Goal: Transaction & Acquisition: Purchase product/service

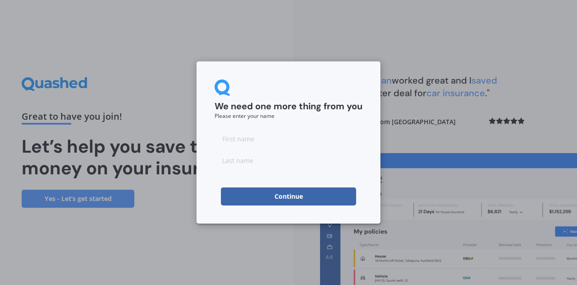
click at [291, 140] on input at bounding box center [289, 138] width 148 height 18
type input "Joanna"
click at [264, 160] on input at bounding box center [289, 160] width 148 height 18
type input "Martinez"
click at [285, 200] on button "Continue" at bounding box center [288, 196] width 135 height 18
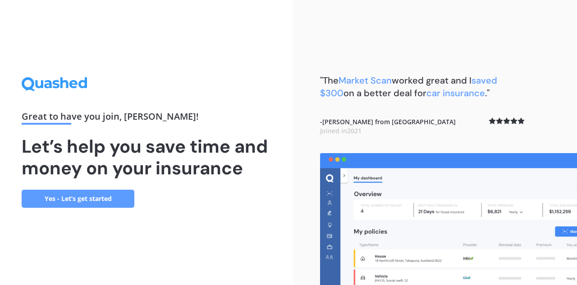
click at [112, 199] on link "Yes - Let’s get started" at bounding box center [78, 198] width 113 height 18
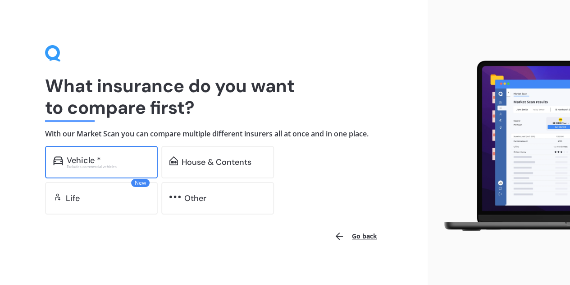
click at [128, 165] on div "Excludes commercial vehicles" at bounding box center [108, 167] width 83 height 4
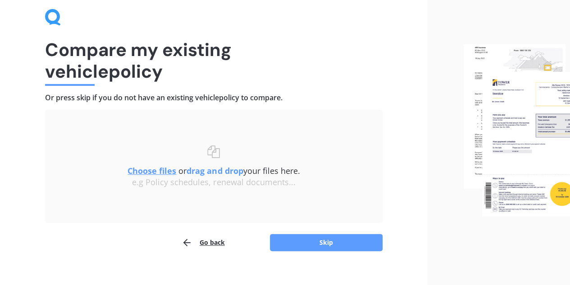
scroll to position [36, 0]
click at [319, 244] on button "Skip" at bounding box center [326, 242] width 113 height 17
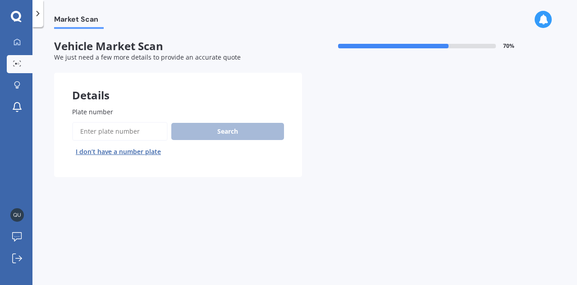
click at [145, 131] on input "Plate number" at bounding box center [120, 131] width 96 height 19
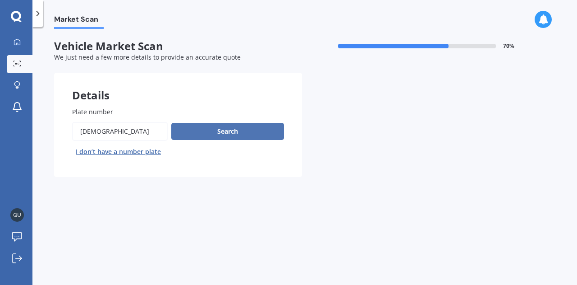
type input "hzw516"
click at [240, 131] on button "Search" at bounding box center [227, 131] width 113 height 17
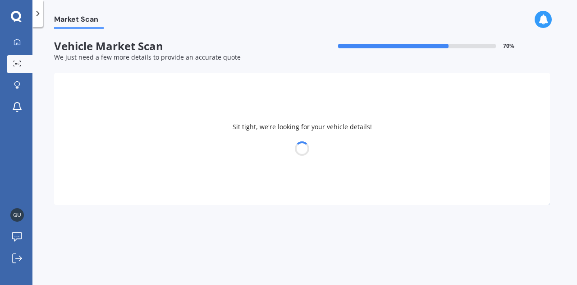
select select "HOLDEN"
select select "BARINA"
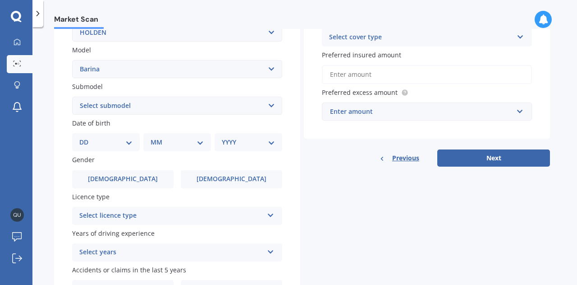
scroll to position [192, 0]
click at [131, 141] on select "DD 01 02 03 04 05 06 07 08 09 10 11 12 13 14 15 16 17 18 19 20 21 22 23 24 25 2…" at bounding box center [105, 142] width 53 height 10
select select "09"
click at [87, 138] on select "DD 01 02 03 04 05 06 07 08 09 10 11 12 13 14 15 16 17 18 19 20 21 22 23 24 25 2…" at bounding box center [105, 142] width 53 height 10
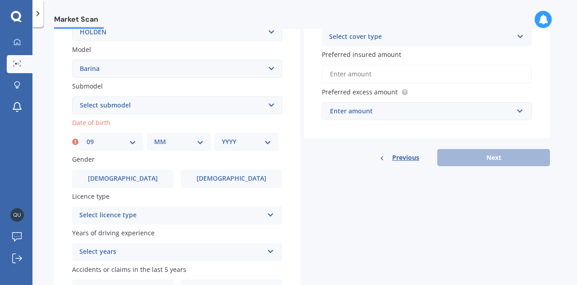
click at [197, 145] on select "MM 01 02 03 04 05 06 07 08 09 10 11 12" at bounding box center [179, 142] width 50 height 10
select select "04"
click at [154, 138] on select "MM 01 02 03 04 05 06 07 08 09 10 11 12" at bounding box center [179, 142] width 50 height 10
click at [268, 145] on select "YYYY 2025 2024 2023 2022 2021 2020 2019 2018 2017 2016 2015 2014 2013 2012 2011…" at bounding box center [247, 142] width 50 height 10
select select "1973"
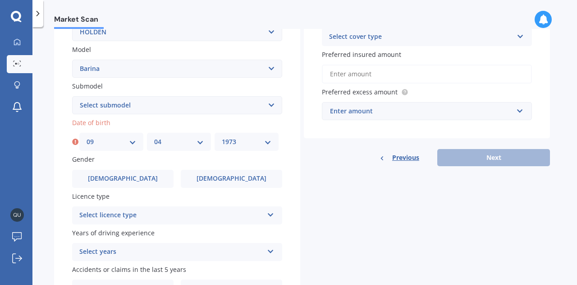
click at [222, 138] on select "YYYY 2025 2024 2023 2022 2021 2020 2019 2018 2017 2016 2015 2014 2013 2012 2011…" at bounding box center [247, 142] width 50 height 10
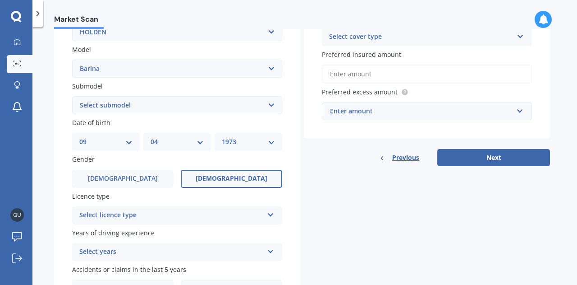
click at [215, 179] on label "[DEMOGRAPHIC_DATA]" at bounding box center [231, 179] width 101 height 18
click at [0, 0] on input "[DEMOGRAPHIC_DATA]" at bounding box center [0, 0] width 0 height 0
click at [266, 214] on div "Select licence type NZ Full NZ Restricted NZ Learners Australia United Kingdom …" at bounding box center [177, 215] width 210 height 18
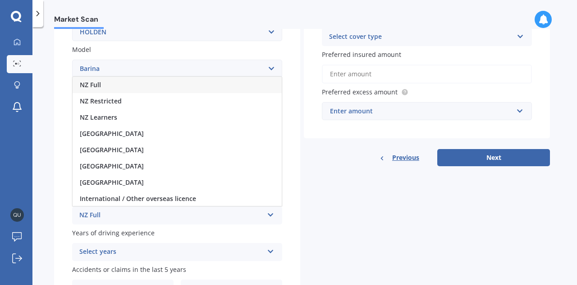
click at [155, 84] on div "NZ Full" at bounding box center [177, 85] width 209 height 16
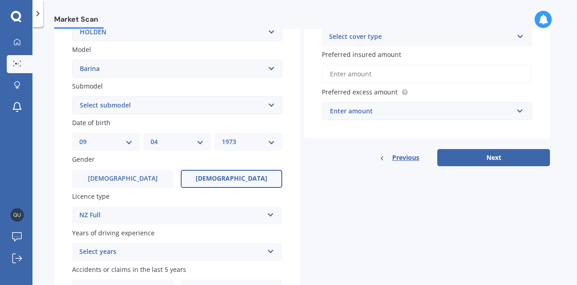
scroll to position [248, 0]
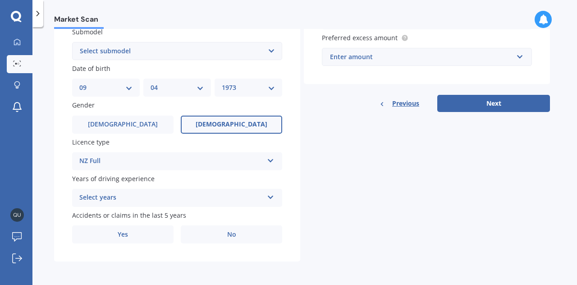
click at [268, 198] on icon at bounding box center [271, 195] width 8 height 6
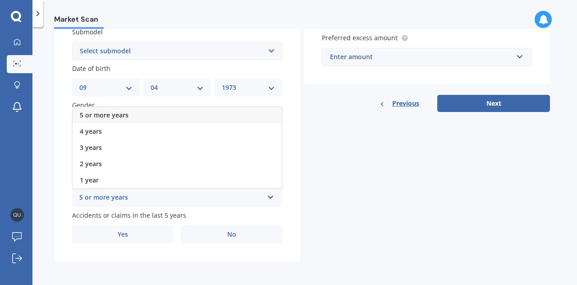
click at [235, 111] on div "5 or more years" at bounding box center [177, 115] width 209 height 16
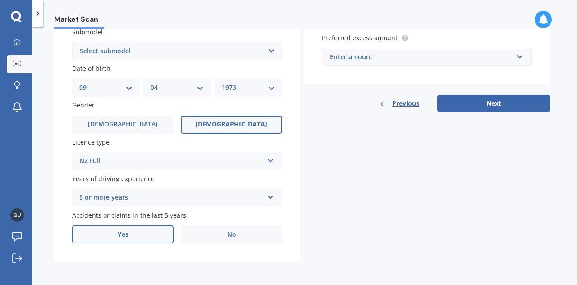
click at [133, 234] on label "Yes" at bounding box center [122, 234] width 101 height 18
click at [0, 0] on input "Yes" at bounding box center [0, 0] width 0 height 0
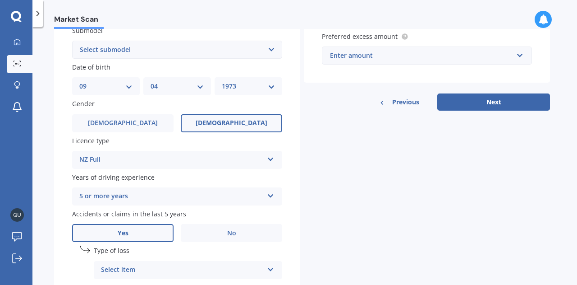
scroll to position [345, 0]
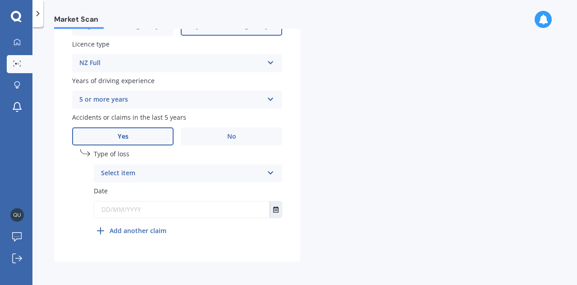
click at [271, 171] on icon at bounding box center [271, 171] width 8 height 6
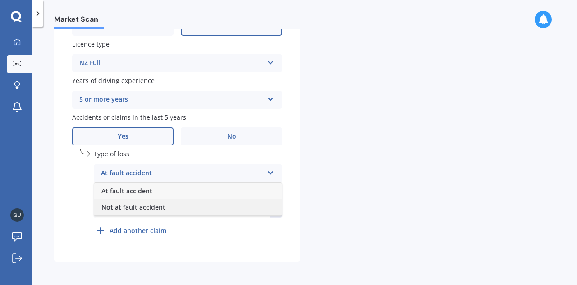
click at [234, 206] on div "Not at fault accident" at bounding box center [188, 207] width 188 height 16
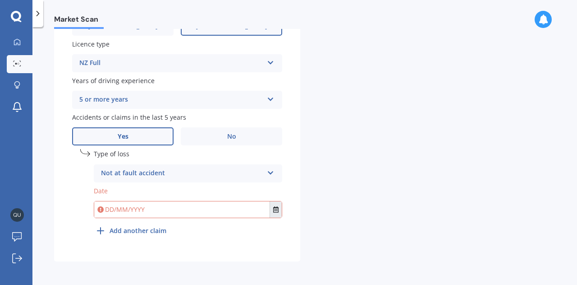
click at [275, 211] on icon "Select date" at bounding box center [275, 209] width 5 height 6
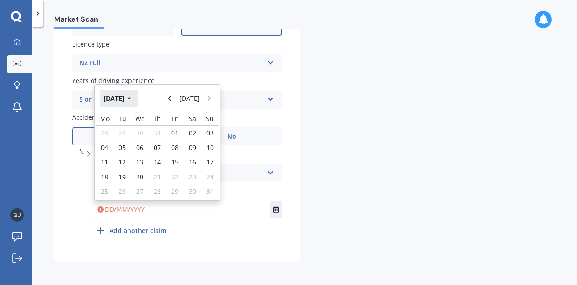
click at [132, 97] on icon "button" at bounding box center [130, 98] width 4 height 6
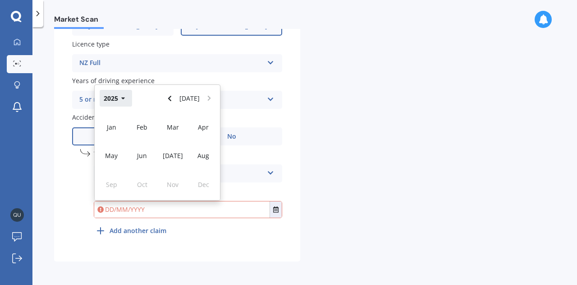
click at [121, 99] on icon "button" at bounding box center [123, 98] width 4 height 6
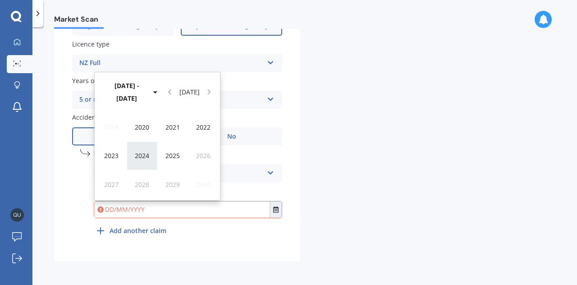
click at [143, 153] on span "2024" at bounding box center [142, 155] width 14 height 9
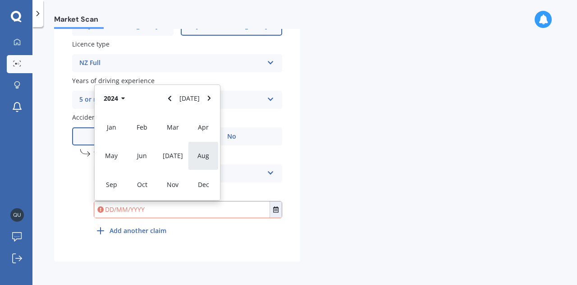
click at [206, 158] on span "Aug" at bounding box center [203, 155] width 12 height 9
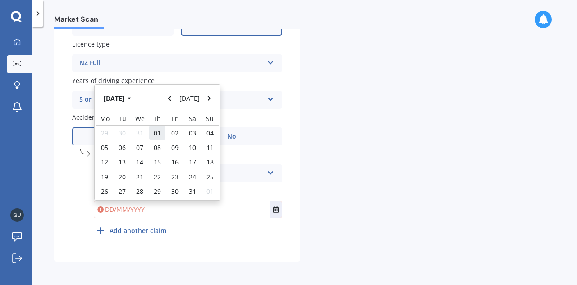
click at [158, 134] on span "01" at bounding box center [157, 133] width 7 height 9
type input "01/08/2024"
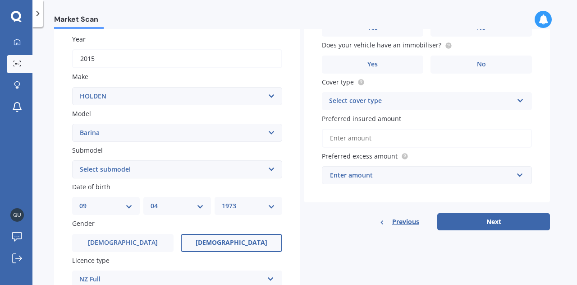
scroll to position [0, 0]
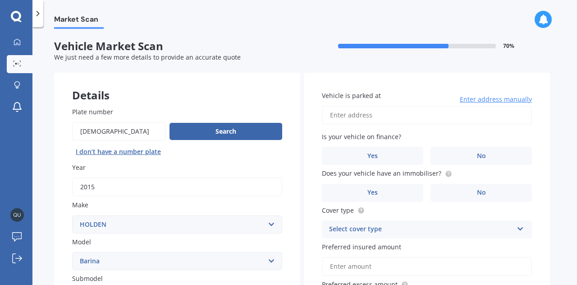
click at [407, 118] on input "Vehicle is parked at" at bounding box center [427, 115] width 210 height 19
type input "[STREET_ADDRESS][PERSON_NAME][PERSON_NAME]"
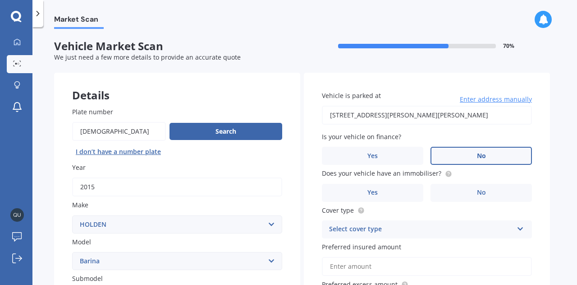
click at [467, 151] on label "No" at bounding box center [481, 156] width 101 height 18
click at [0, 0] on input "No" at bounding box center [0, 0] width 0 height 0
click at [453, 193] on label "No" at bounding box center [481, 193] width 101 height 18
click at [0, 0] on input "No" at bounding box center [0, 0] width 0 height 0
click at [524, 227] on div "Select cover type Comprehensive Third Party, Fire & Theft Third Party" at bounding box center [427, 229] width 210 height 18
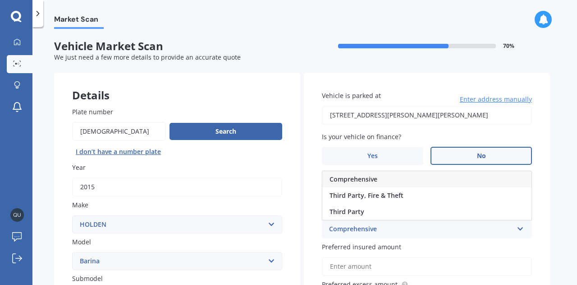
click at [482, 178] on div "Comprehensive" at bounding box center [426, 179] width 209 height 16
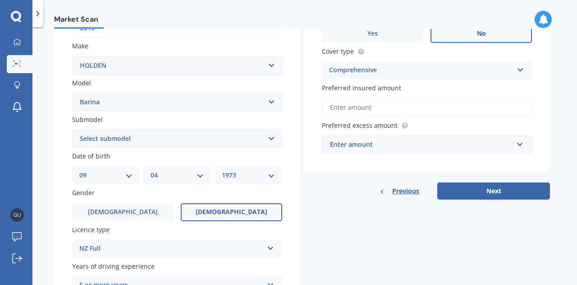
scroll to position [159, 0]
click at [406, 107] on input "Preferred insured amount" at bounding box center [427, 106] width 210 height 19
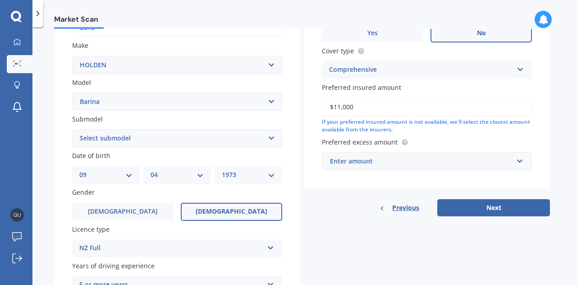
type input "$11,000"
click at [518, 164] on input "text" at bounding box center [424, 160] width 202 height 17
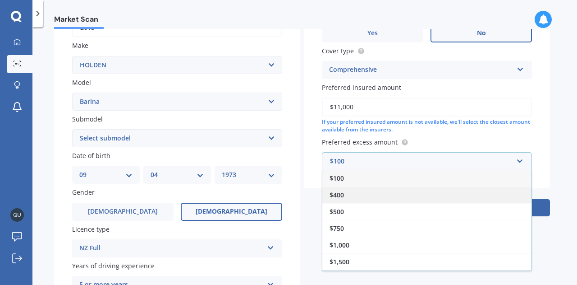
click at [491, 195] on div "$400" at bounding box center [426, 194] width 209 height 17
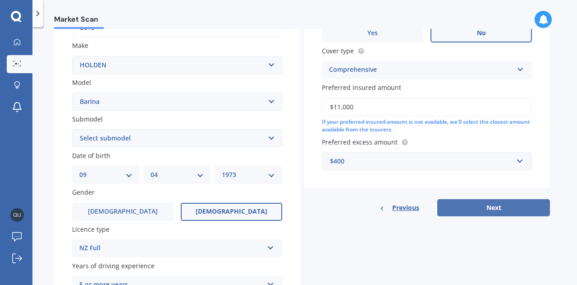
click at [497, 209] on button "Next" at bounding box center [493, 207] width 113 height 17
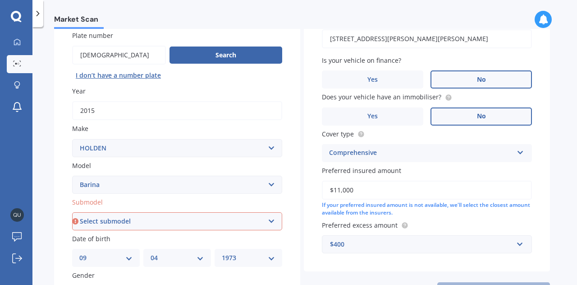
scroll to position [76, 0]
click at [270, 223] on select "Select submodel (All other) CD City GS GSi Joy LS LT Merit Olympic RS Non Turbo…" at bounding box center [177, 221] width 210 height 18
click at [269, 220] on select "Select submodel (All other) CD City GS GSi Joy LS LT Merit Olympic RS Non Turbo…" at bounding box center [177, 221] width 210 height 18
select select "RS NON TURBO"
click at [72, 213] on select "Select submodel (All other) CD City GS GSi Joy LS LT Merit Olympic RS Non Turbo…" at bounding box center [177, 221] width 210 height 18
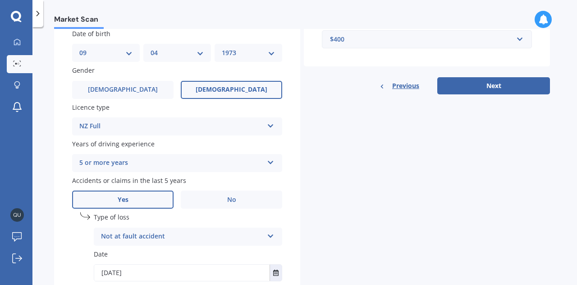
scroll to position [281, 0]
click at [508, 89] on button "Next" at bounding box center [493, 85] width 113 height 17
select select "09"
select select "04"
select select "1973"
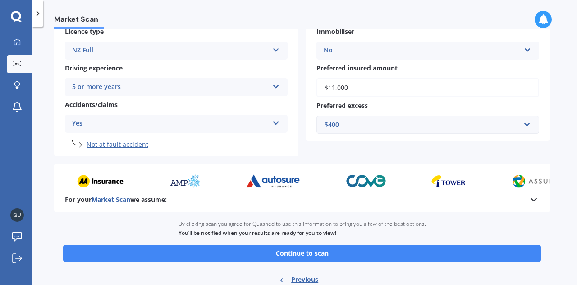
scroll to position [197, 0]
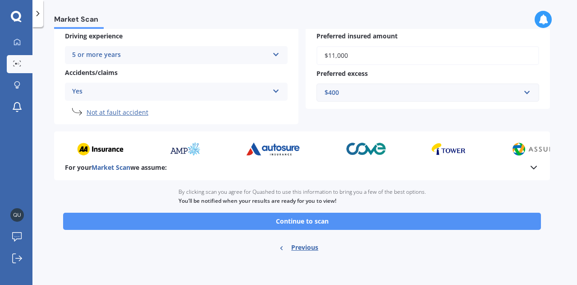
click at [319, 220] on button "Continue to scan" at bounding box center [302, 220] width 478 height 17
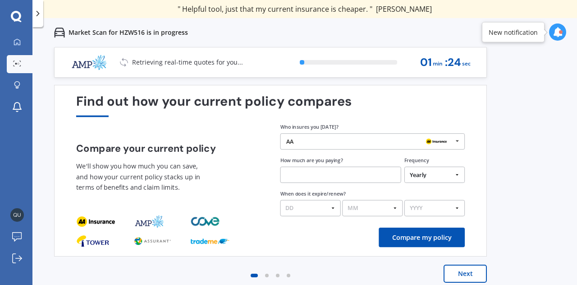
click at [460, 141] on icon at bounding box center [457, 140] width 12 height 15
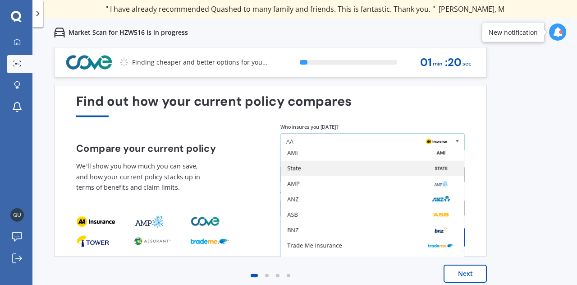
scroll to position [38, 0]
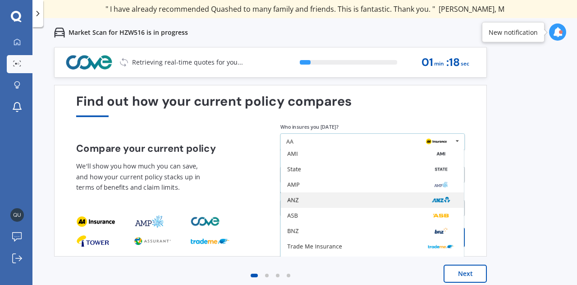
click at [410, 202] on div "ANZ" at bounding box center [372, 200] width 170 height 6
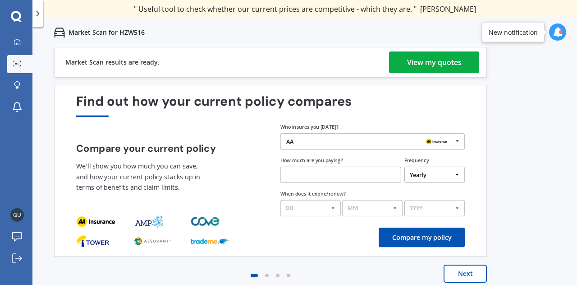
click at [355, 174] on input "text" at bounding box center [340, 174] width 121 height 16
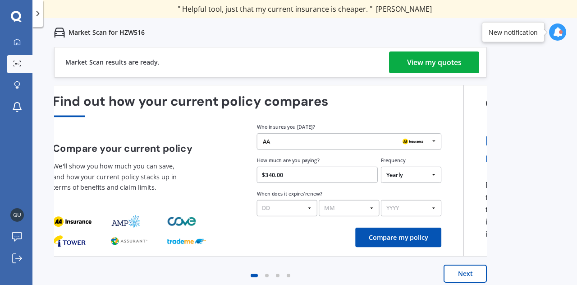
drag, startPoint x: 310, startPoint y: 172, endPoint x: 287, endPoint y: 175, distance: 23.7
click at [287, 175] on input "$340.00" at bounding box center [317, 174] width 121 height 16
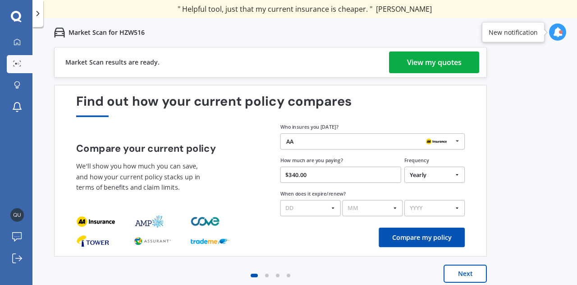
click at [291, 175] on input "$340.00" at bounding box center [340, 174] width 121 height 16
paste input "146.08"
type input "$146.08"
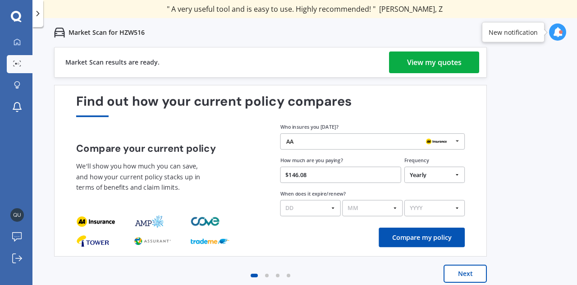
click at [453, 174] on select "Yearly Six-Monthly Quarterly Monthly Fortnightly Weekly One-Off" at bounding box center [434, 174] width 60 height 16
select select "Monthly"
click at [404, 167] on select "Yearly Six-Monthly Quarterly Monthly Fortnightly Weekly One-Off" at bounding box center [434, 174] width 60 height 16
click at [332, 207] on select "DD 01 02 03 04 05 06 07 08 09 10 11 12 13 14 15 16 17 18 19 20 21 22 23 24 25 2…" at bounding box center [310, 208] width 60 height 16
select select "17"
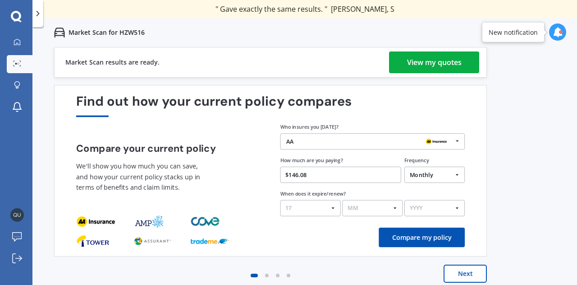
click at [280, 200] on select "DD 01 02 03 04 05 06 07 08 09 10 11 12 13 14 15 16 17 18 19 20 21 22 23 24 25 2…" at bounding box center [310, 208] width 60 height 16
click at [395, 207] on select "MM 01 02 03 04 05 06 07 08 09 10 11 12" at bounding box center [372, 208] width 60 height 16
select select "06"
click at [342, 200] on select "MM 01 02 03 04 05 06 07 08 09 10 11 12" at bounding box center [372, 208] width 60 height 16
click at [458, 210] on select "YYYY 2026 2025 2024" at bounding box center [434, 208] width 60 height 16
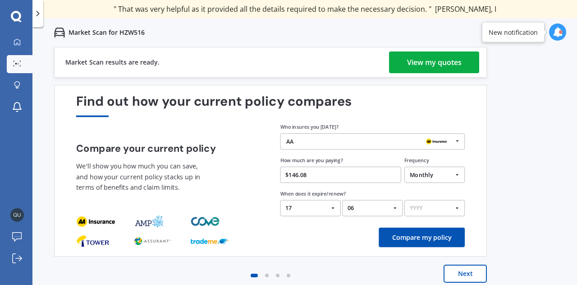
select select "2026"
click at [404, 200] on select "YYYY 2026 2025 2024" at bounding box center [434, 208] width 60 height 16
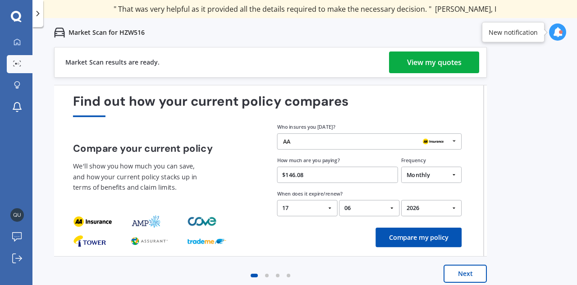
drag, startPoint x: 427, startPoint y: 238, endPoint x: 367, endPoint y: 183, distance: 80.4
click at [367, 183] on div "Find out how your current policy compares Compare your current policy We'll sho…" at bounding box center [267, 170] width 389 height 153
click at [412, 241] on button "Compare my policy" at bounding box center [419, 236] width 86 height 19
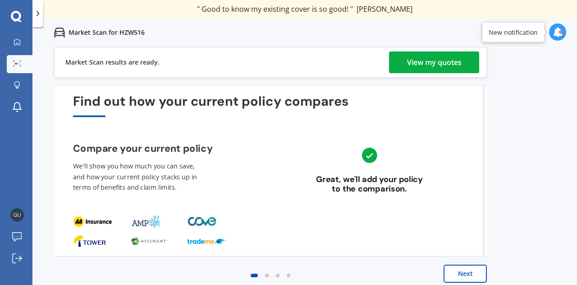
click at [457, 271] on button "Next" at bounding box center [465, 273] width 43 height 18
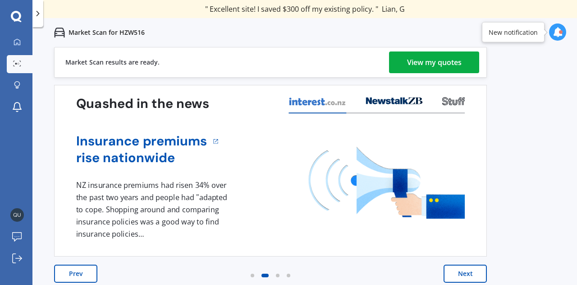
click at [470, 269] on button "Next" at bounding box center [465, 273] width 43 height 18
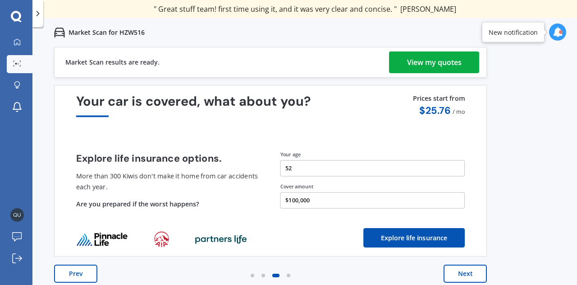
click at [470, 269] on button "Next" at bounding box center [465, 273] width 43 height 18
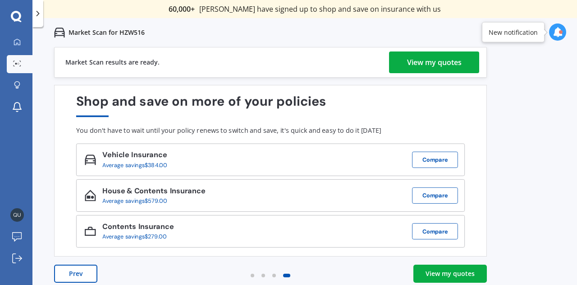
click at [470, 269] on div "View my quotes" at bounding box center [450, 273] width 49 height 9
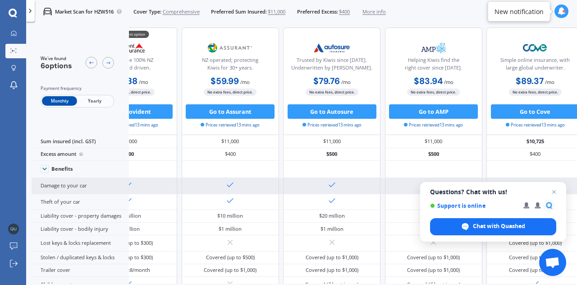
scroll to position [4, 202]
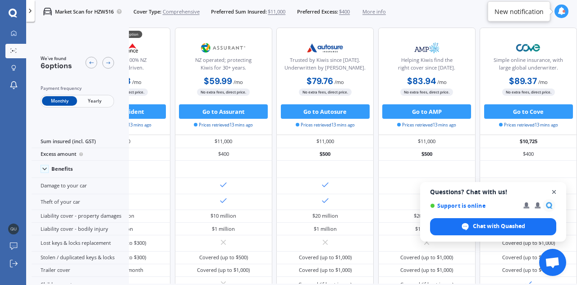
click at [553, 192] on span "Open chat" at bounding box center [554, 191] width 11 height 11
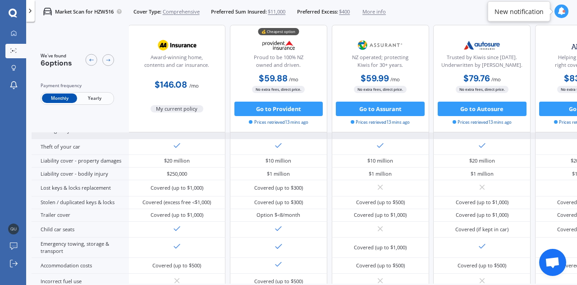
scroll to position [73, 0]
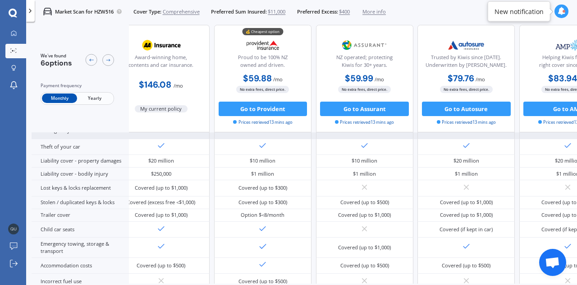
click at [453, 184] on div at bounding box center [466, 188] width 97 height 16
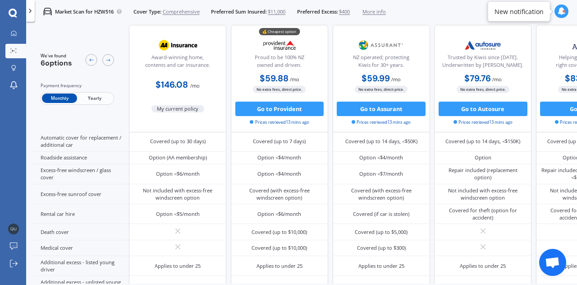
scroll to position [295, 0]
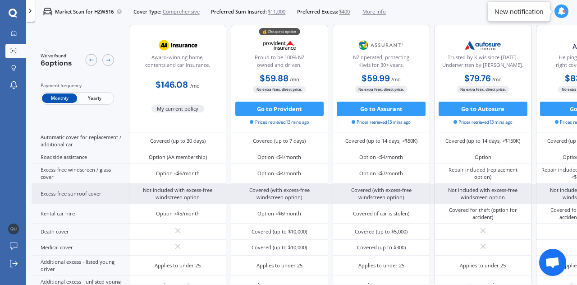
click at [445, 186] on div "Not included with excess-free windscreen option" at bounding box center [483, 193] width 87 height 14
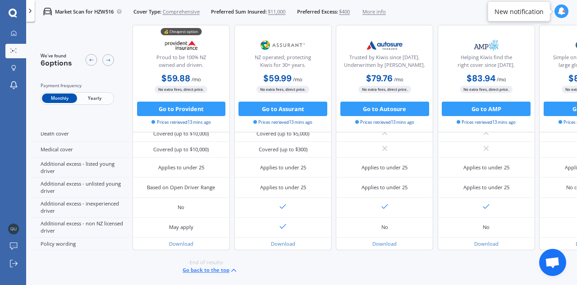
scroll to position [418, 0]
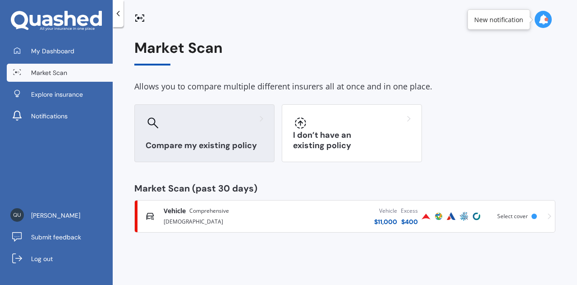
click at [208, 138] on div "Compare my existing policy" at bounding box center [204, 133] width 140 height 58
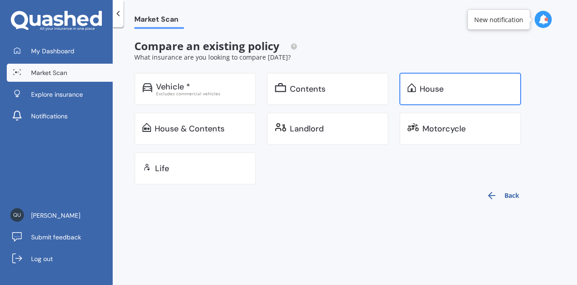
click at [435, 84] on div "House" at bounding box center [432, 88] width 24 height 9
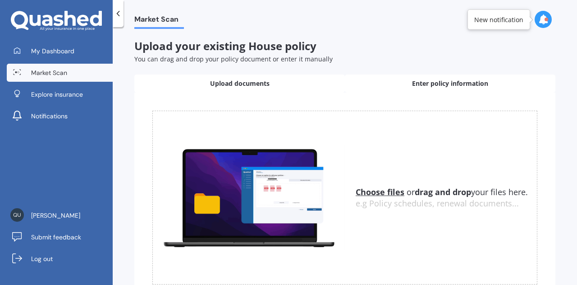
click at [425, 82] on span "Enter policy information" at bounding box center [450, 83] width 76 height 9
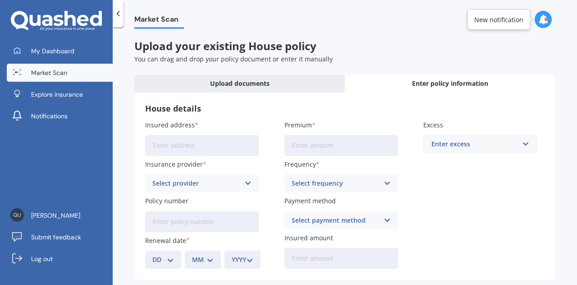
click at [198, 145] on input "Insured address" at bounding box center [202, 145] width 114 height 21
type input "[STREET_ADDRESS][PERSON_NAME][PERSON_NAME]"
click at [245, 183] on icon at bounding box center [248, 183] width 8 height 10
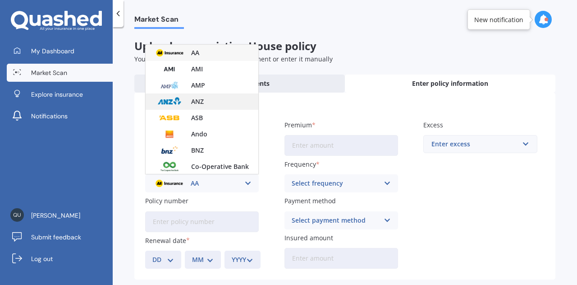
click at [187, 99] on div "ANZ" at bounding box center [202, 101] width 113 height 16
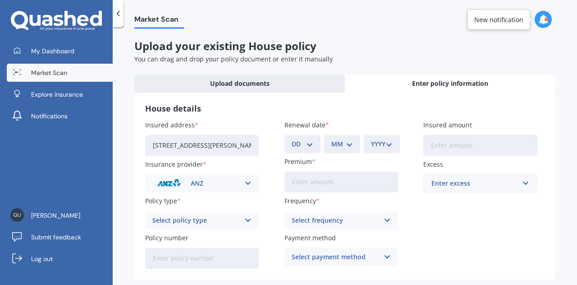
click at [244, 219] on icon at bounding box center [248, 220] width 8 height 10
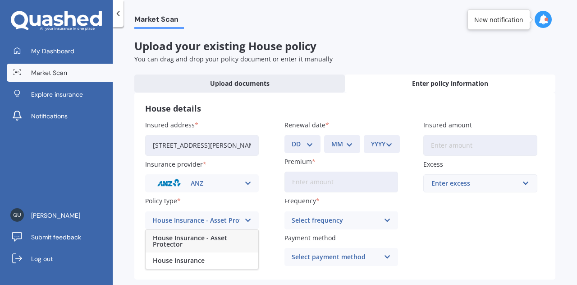
scroll to position [39, 0]
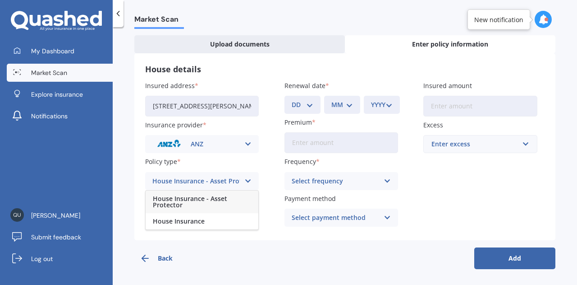
click at [215, 198] on span "House Insurance - Asset Protector" at bounding box center [202, 201] width 98 height 13
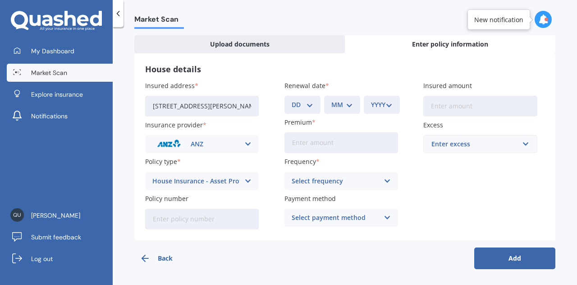
click at [182, 221] on input "Policy number" at bounding box center [202, 218] width 114 height 21
type input "h"
type input "HOANZ5042728"
click at [310, 104] on select "DD 01 02 03 04 05 06 07 08 09 10 11 12 13 14 15 16 17 18 19 20 21 22 23 24 25 2…" at bounding box center [303, 105] width 22 height 10
select select "15"
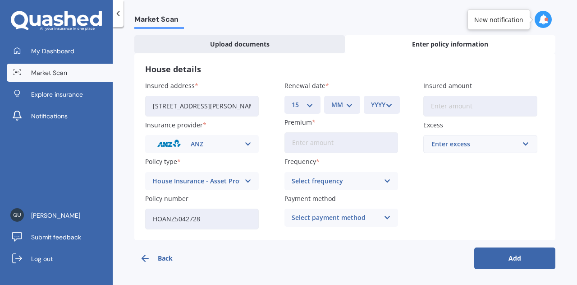
click at [292, 100] on select "DD 01 02 03 04 05 06 07 08 09 10 11 12 13 14 15 16 17 18 19 20 21 22 23 24 25 2…" at bounding box center [303, 105] width 22 height 10
click at [347, 108] on select "MM 01 02 03 04 05 06 07 08 09 10 11 12" at bounding box center [342, 105] width 22 height 10
select select "02"
click at [331, 100] on select "MM 01 02 03 04 05 06 07 08 09 10 11 12" at bounding box center [342, 105] width 22 height 10
click at [386, 106] on select "YYYY 2027 2026 2025 2024 2023 2022 2021 2020 2019 2018 2017 2016 2015 2014 2013…" at bounding box center [382, 105] width 22 height 10
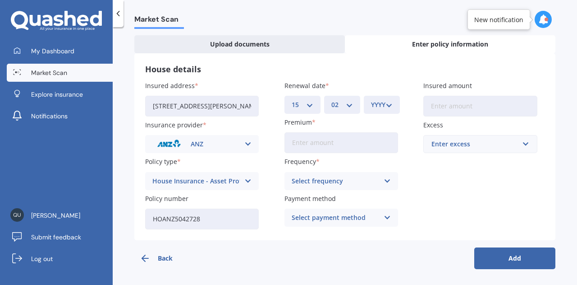
select select "2026"
click at [371, 100] on select "YYYY 2027 2026 2025 2024 2023 2022 2021 2020 2019 2018 2017 2016 2015 2014 2013…" at bounding box center [382, 105] width 22 height 10
click at [329, 144] on input "Premium" at bounding box center [342, 142] width 114 height 21
paste input "$173.17"
type input "$173.17"
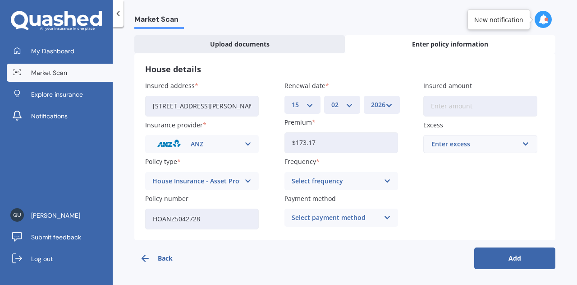
click at [384, 179] on icon at bounding box center [388, 181] width 8 height 10
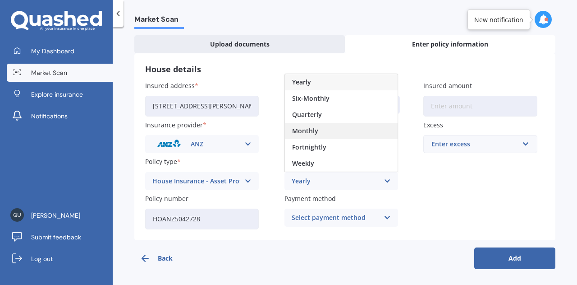
click at [327, 129] on div "Monthly" at bounding box center [341, 131] width 113 height 16
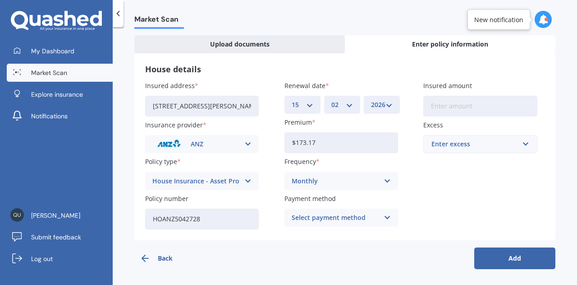
click at [384, 216] on icon at bounding box center [388, 217] width 8 height 10
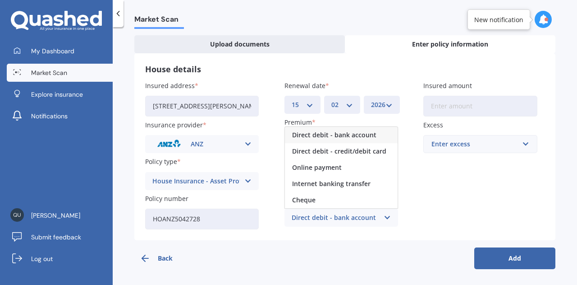
click at [359, 135] on span "Direct debit - bank account" at bounding box center [334, 135] width 84 height 6
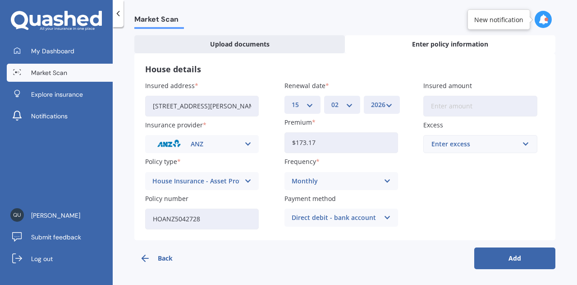
click at [450, 107] on input "Insured amount" at bounding box center [480, 106] width 114 height 21
paste input "$383,017"
click at [519, 146] on input "text" at bounding box center [477, 143] width 106 height 17
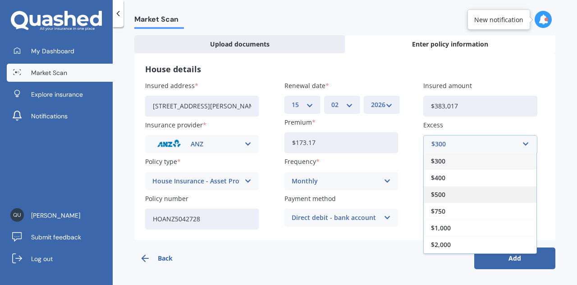
click at [480, 191] on div "$500" at bounding box center [480, 194] width 113 height 17
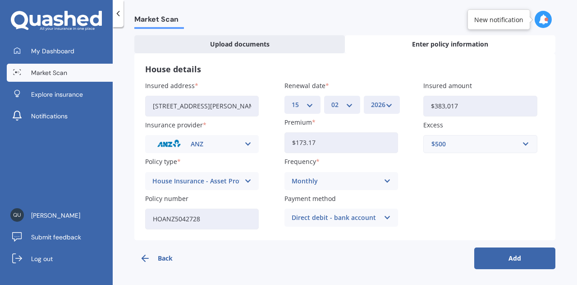
click at [456, 106] on input "$383,017" at bounding box center [480, 106] width 114 height 21
paste input "440,470"
type input "$440,470"
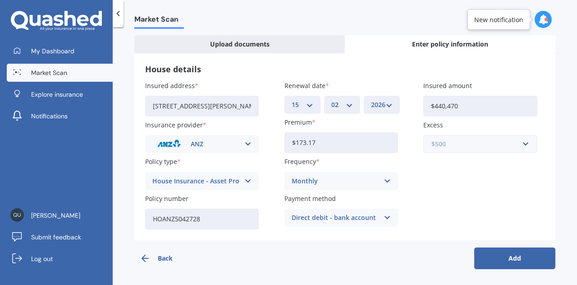
click at [521, 146] on input "text" at bounding box center [477, 143] width 106 height 17
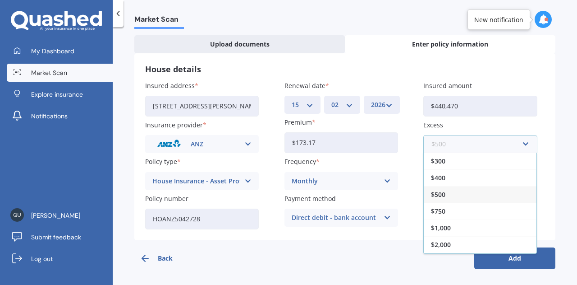
click at [521, 146] on input "text" at bounding box center [477, 143] width 106 height 17
click at [519, 141] on input "text" at bounding box center [477, 143] width 106 height 17
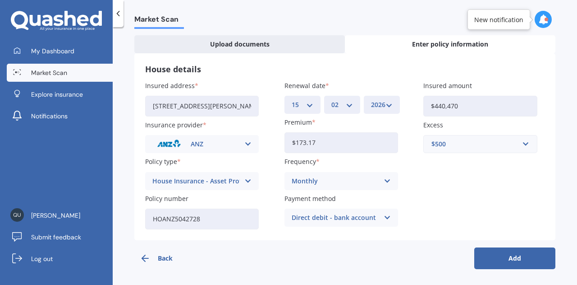
click at [543, 152] on div "House details Insured address [STREET_ADDRESS][PERSON_NAME][PERSON_NAME] Insura…" at bounding box center [344, 146] width 421 height 187
click at [507, 257] on button "Add" at bounding box center [514, 258] width 81 height 22
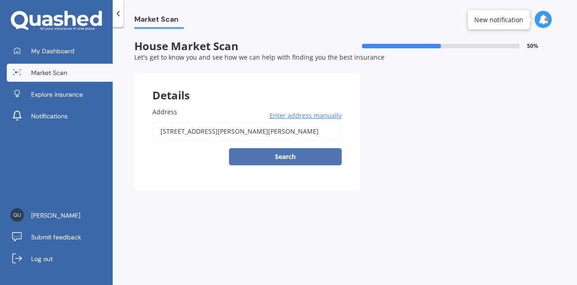
click at [283, 155] on button "Search" at bounding box center [285, 156] width 113 height 17
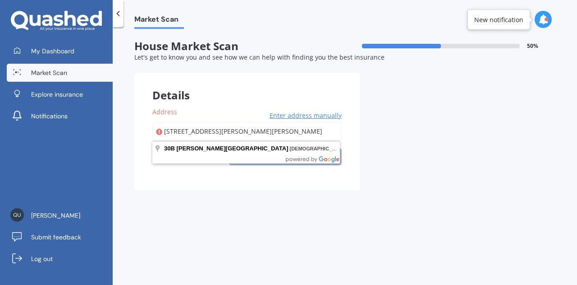
click at [379, 135] on div "Details Address [STREET_ADDRESS][PERSON_NAME][PERSON_NAME] Enter address manual…" at bounding box center [344, 132] width 421 height 118
click at [286, 132] on input "[STREET_ADDRESS][PERSON_NAME][PERSON_NAME]" at bounding box center [246, 131] width 189 height 19
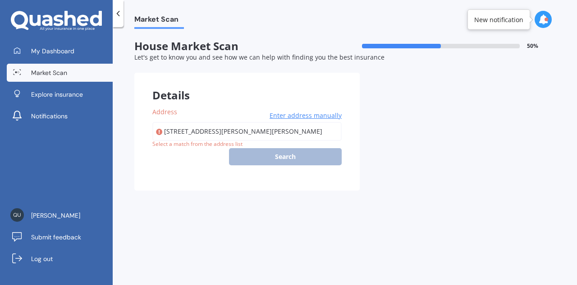
type input "[STREET_ADDRESS][PERSON_NAME][PERSON_NAME]"
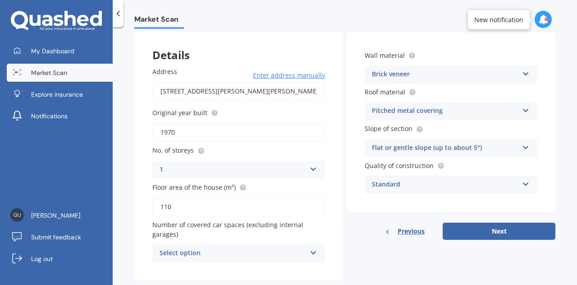
scroll to position [60, 0]
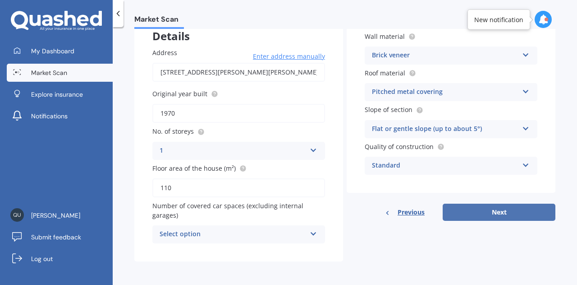
click at [488, 212] on button "Next" at bounding box center [499, 211] width 113 height 17
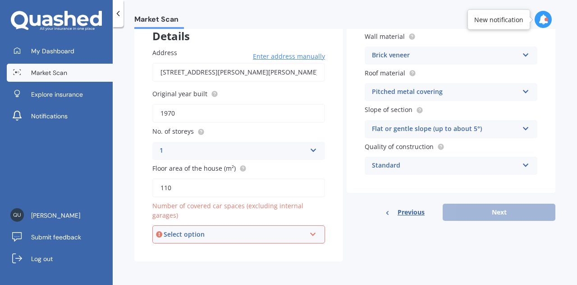
click at [310, 235] on icon at bounding box center [313, 232] width 8 height 6
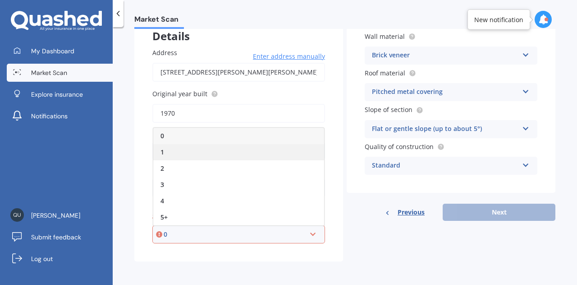
click at [262, 151] on div "1" at bounding box center [238, 152] width 171 height 16
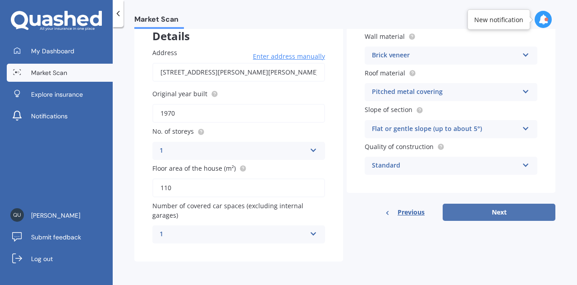
click at [487, 213] on button "Next" at bounding box center [499, 211] width 113 height 17
select select "09"
select select "04"
select select "1973"
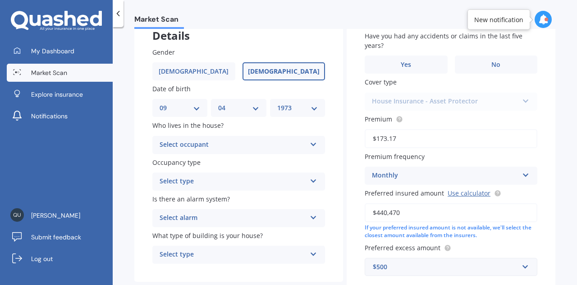
scroll to position [0, 0]
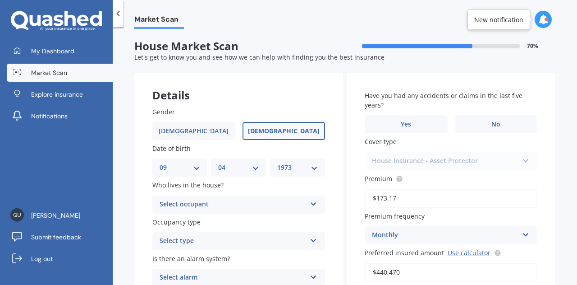
click at [289, 134] on span "[DEMOGRAPHIC_DATA]" at bounding box center [284, 131] width 72 height 8
click at [0, 0] on input "[DEMOGRAPHIC_DATA]" at bounding box center [0, 0] width 0 height 0
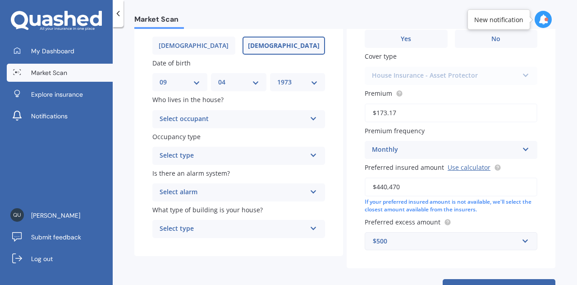
scroll to position [86, 0]
click at [313, 119] on icon at bounding box center [314, 116] width 8 height 6
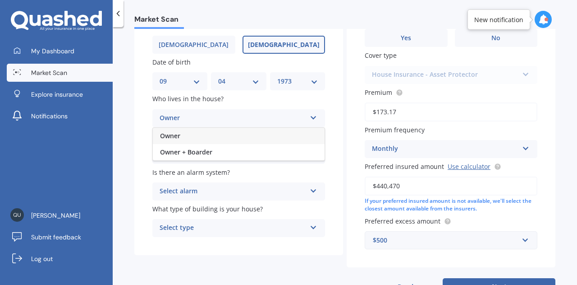
click at [284, 131] on div "Owner" at bounding box center [239, 136] width 172 height 16
click at [312, 151] on icon at bounding box center [314, 152] width 8 height 6
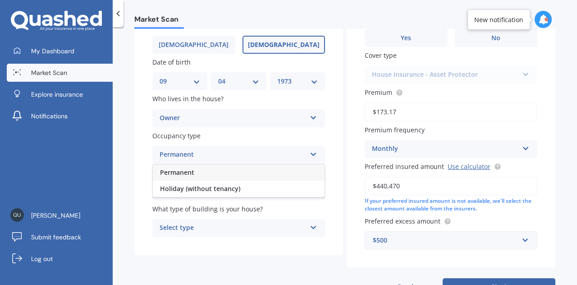
click at [297, 170] on div "Permanent" at bounding box center [239, 172] width 172 height 16
click at [312, 191] on icon at bounding box center [314, 189] width 8 height 6
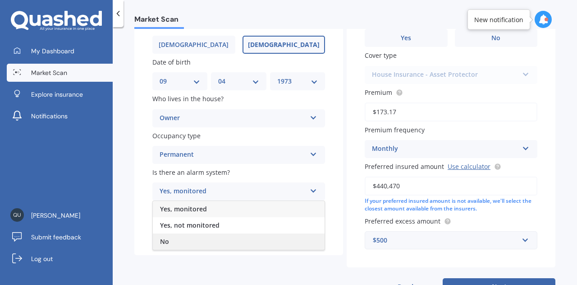
click at [288, 236] on div "No" at bounding box center [239, 241] width 172 height 16
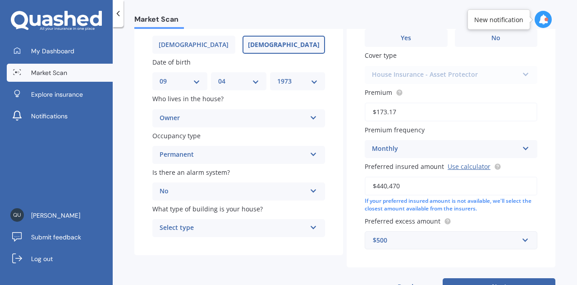
click at [310, 226] on icon at bounding box center [314, 225] width 8 height 6
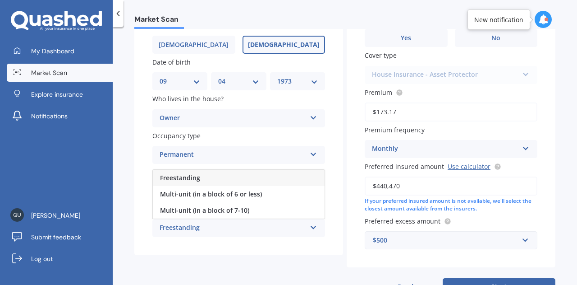
click at [291, 176] on div "Freestanding" at bounding box center [239, 178] width 172 height 16
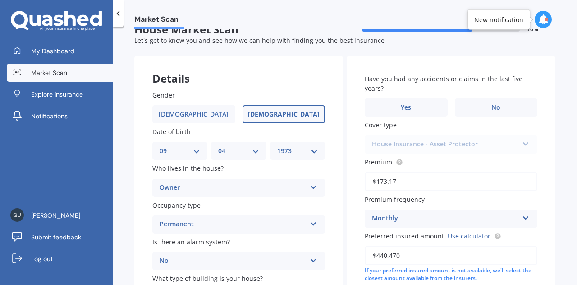
scroll to position [0, 0]
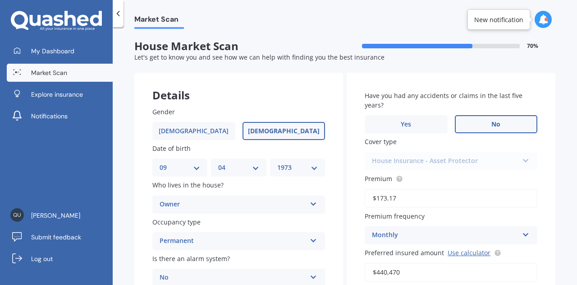
click at [491, 127] on span "No" at bounding box center [495, 124] width 9 height 8
click at [0, 0] on input "No" at bounding box center [0, 0] width 0 height 0
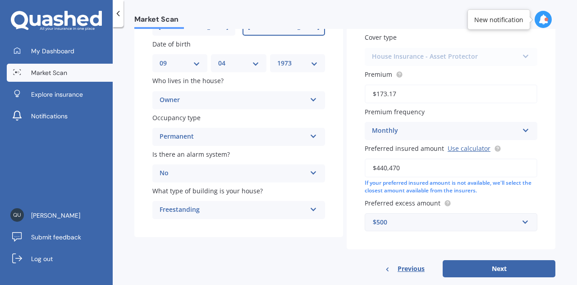
scroll to position [121, 0]
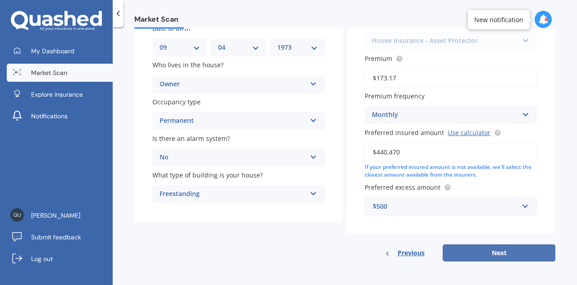
click at [505, 255] on button "Next" at bounding box center [499, 252] width 113 height 17
select select "09"
select select "04"
select select "1973"
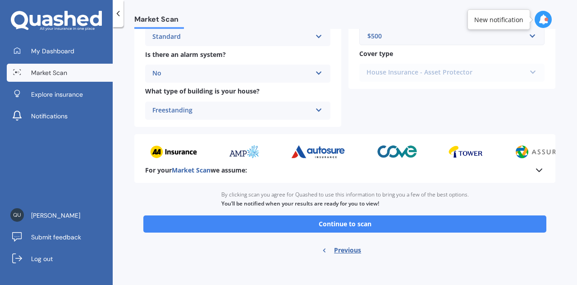
scroll to position [364, 0]
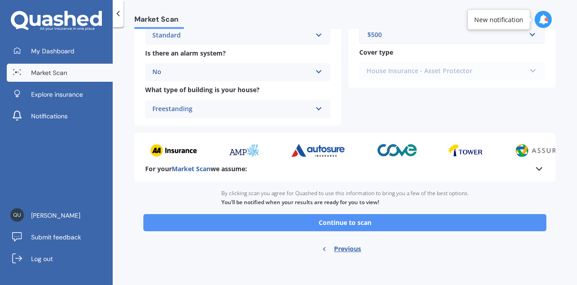
click at [430, 222] on button "Continue to scan" at bounding box center [344, 222] width 403 height 17
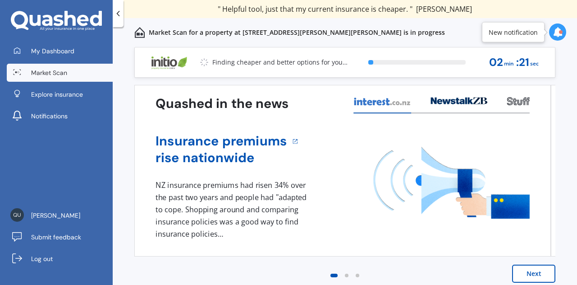
click at [530, 276] on button "Next" at bounding box center [533, 273] width 43 height 18
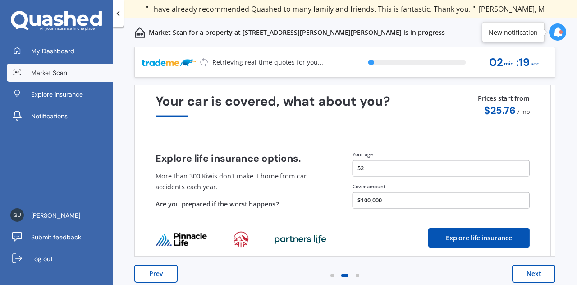
click at [530, 276] on button "Next" at bounding box center [533, 273] width 43 height 18
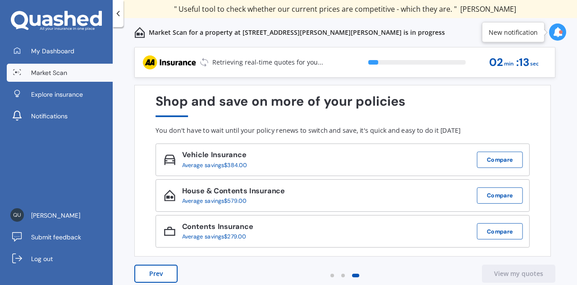
scroll to position [6, 0]
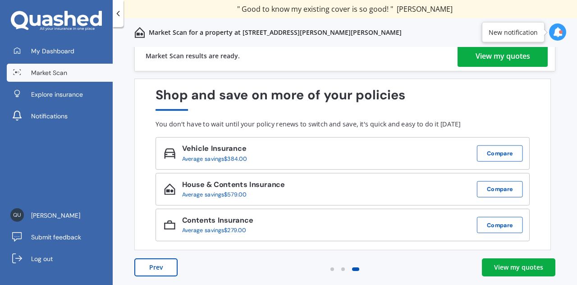
click at [505, 53] on div "View my quotes" at bounding box center [503, 56] width 55 height 22
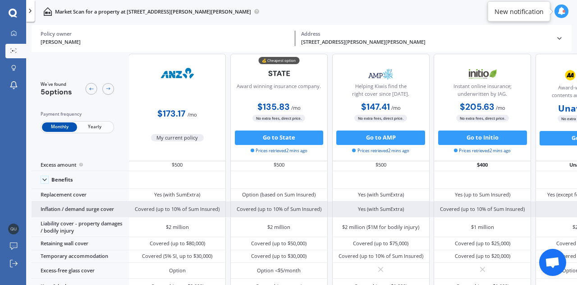
scroll to position [0, 0]
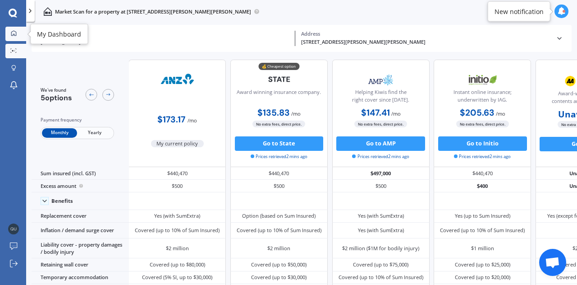
click at [13, 36] on icon at bounding box center [13, 33] width 5 height 5
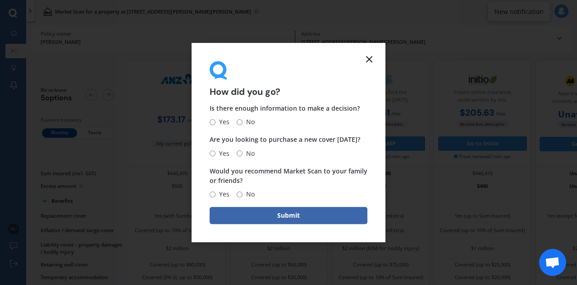
click at [369, 59] on line at bounding box center [369, 58] width 5 height 5
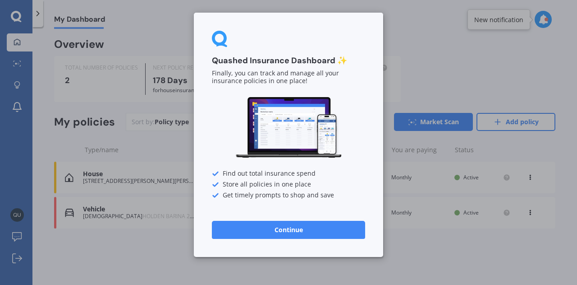
click at [305, 227] on button "Continue" at bounding box center [288, 229] width 153 height 18
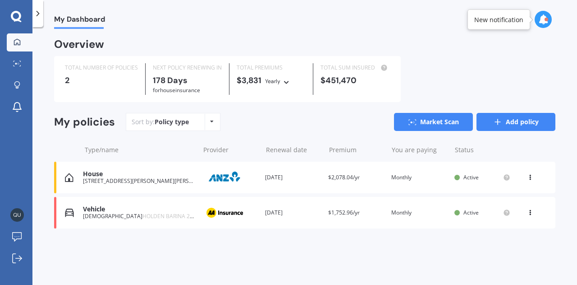
click at [511, 124] on link "Add policy" at bounding box center [516, 122] width 79 height 18
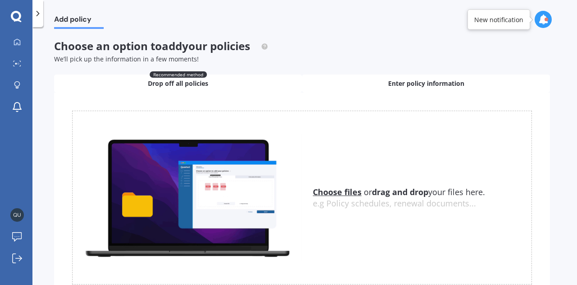
click at [421, 79] on span "Enter policy information" at bounding box center [426, 83] width 76 height 9
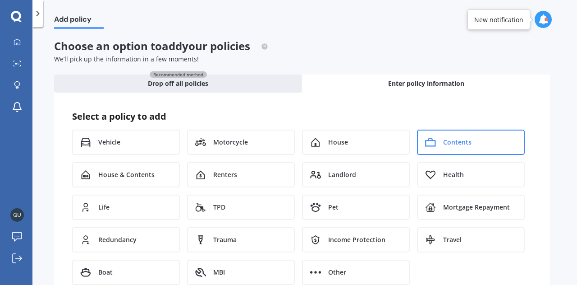
click at [440, 138] on div "Contents" at bounding box center [471, 141] width 108 height 25
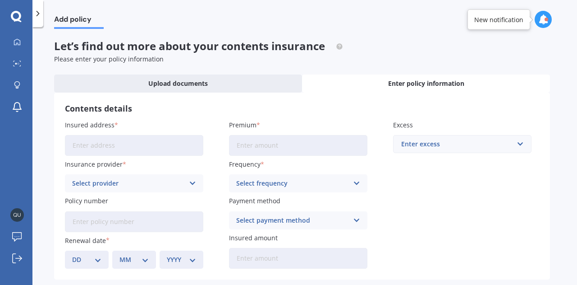
click at [152, 140] on input "Insured address" at bounding box center [134, 145] width 138 height 21
type input "[STREET_ADDRESS][PERSON_NAME][PERSON_NAME]"
click at [191, 183] on icon at bounding box center [193, 183] width 8 height 10
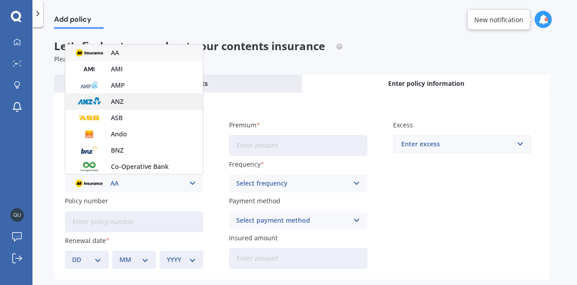
click at [133, 97] on div "ANZ" at bounding box center [134, 101] width 138 height 16
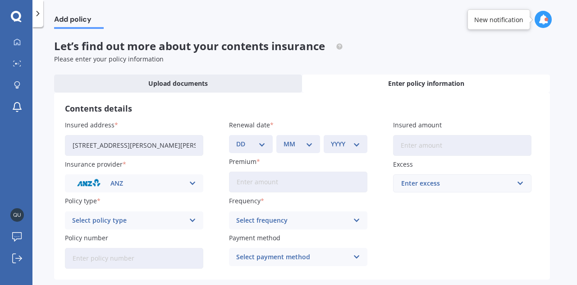
click at [191, 220] on icon at bounding box center [193, 220] width 8 height 10
click at [179, 234] on div "Contents Insurance" at bounding box center [134, 238] width 138 height 16
click at [165, 262] on input "Policy number" at bounding box center [134, 258] width 138 height 21
click at [133, 254] on input "Policy number" at bounding box center [134, 258] width 138 height 21
paste input "440,470"
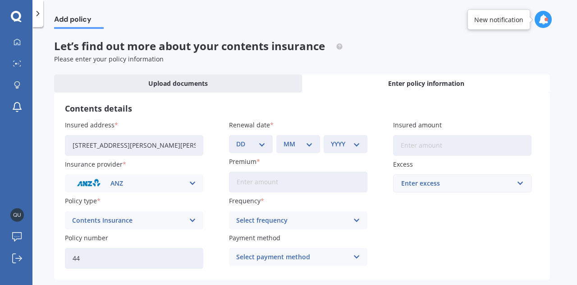
type input "4"
click at [72, 259] on input "4861775" at bounding box center [134, 258] width 138 height 21
type input "HOANZ4861775"
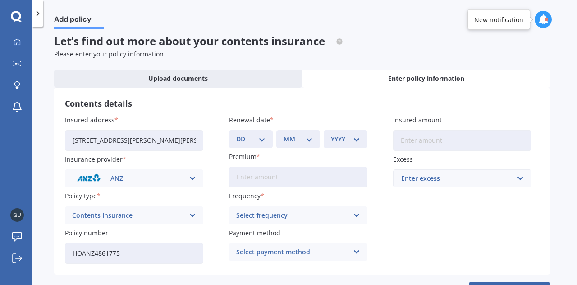
scroll to position [39, 0]
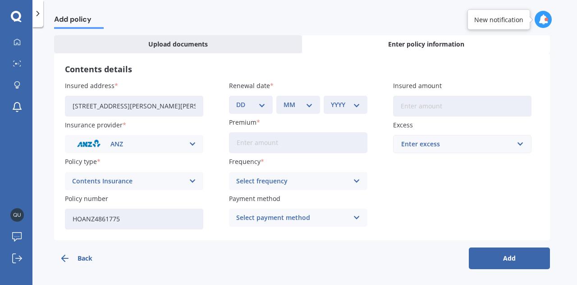
click at [283, 144] on input "Premium" at bounding box center [298, 142] width 138 height 21
type input "$60.00"
click at [356, 180] on icon at bounding box center [357, 181] width 8 height 10
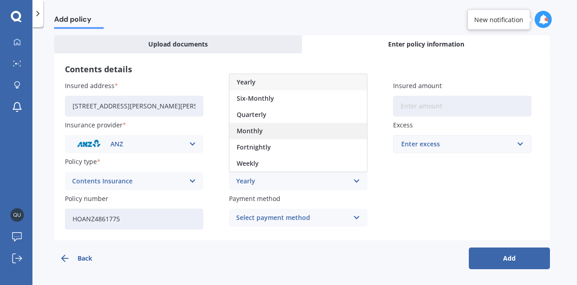
click at [326, 132] on div "Monthly" at bounding box center [299, 131] width 138 height 16
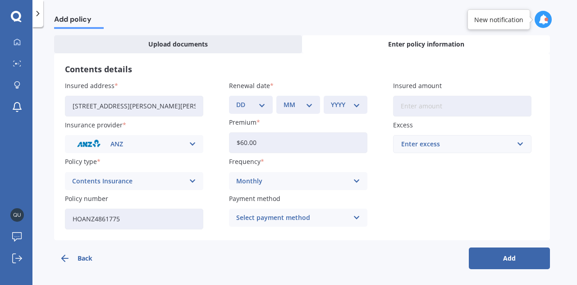
click at [357, 216] on icon at bounding box center [357, 217] width 8 height 10
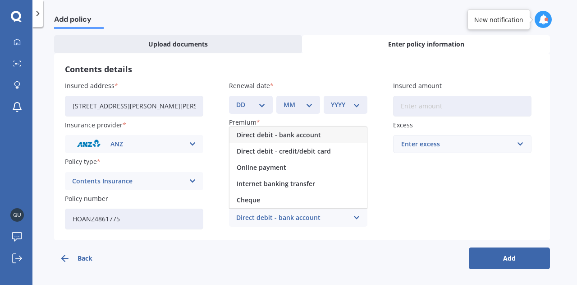
click at [319, 133] on div "Direct debit - bank account" at bounding box center [299, 135] width 138 height 16
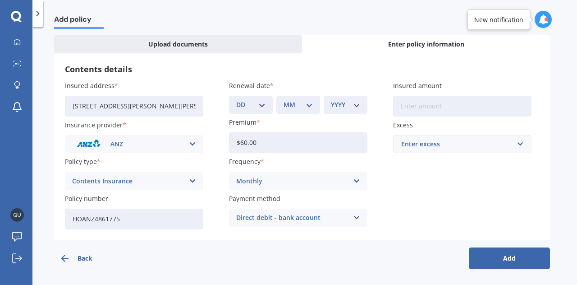
click at [423, 109] on input "Insured amount" at bounding box center [462, 106] width 138 height 21
type input "$53,000"
click at [520, 147] on input "text" at bounding box center [459, 143] width 130 height 17
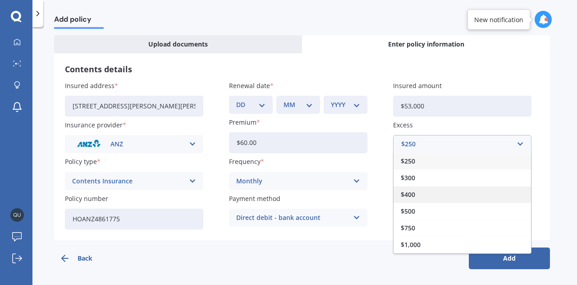
click at [489, 193] on div "$400" at bounding box center [463, 194] width 138 height 17
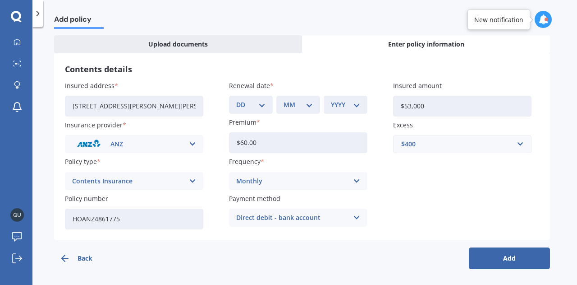
click at [510, 257] on button "Add" at bounding box center [509, 258] width 81 height 22
click at [511, 253] on button "Add" at bounding box center [509, 258] width 81 height 22
click at [266, 106] on select "DD 01 02 03 04 05 06 07 08 09 10 11 12 13 14 15 16 17 18 19 20 21 22 23 24 25 2…" at bounding box center [256, 105] width 26 height 10
select select "17"
click at [243, 100] on select "DD 01 02 03 04 05 06 07 08 09 10 11 12 13 14 15 16 17 18 19 20 21 22 23 24 25 2…" at bounding box center [256, 105] width 26 height 10
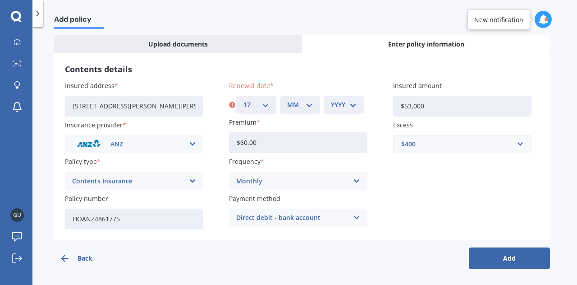
click at [308, 107] on select "MM 01 02 03 04 05 06 07 08 09 10 11 12" at bounding box center [300, 105] width 26 height 10
select select "06"
click at [287, 100] on select "MM 01 02 03 04 05 06 07 08 09 10 11 12" at bounding box center [300, 105] width 26 height 10
click at [353, 106] on select "YYYY 2027 2026 2025 2024 2023 2022 2021 2020 2019 2018 2017 2016 2015 2014 2013…" at bounding box center [344, 105] width 26 height 10
select select "2026"
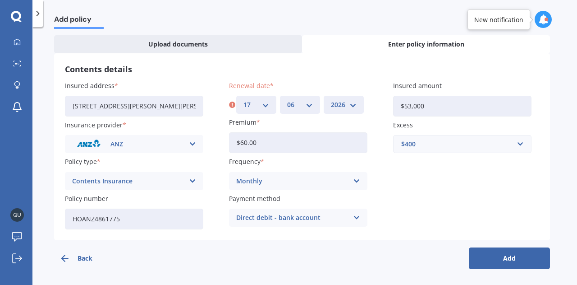
click at [331, 100] on select "YYYY 2027 2026 2025 2024 2023 2022 2021 2020 2019 2018 2017 2016 2015 2014 2013…" at bounding box center [344, 105] width 26 height 10
click at [496, 257] on button "Add" at bounding box center [509, 258] width 81 height 22
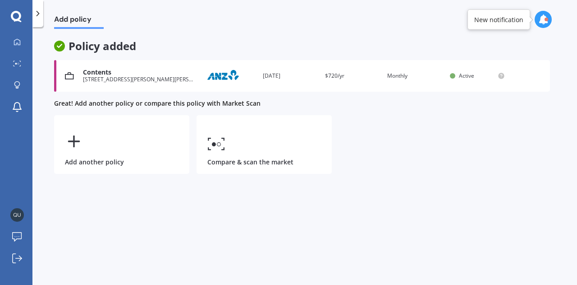
scroll to position [0, 0]
click at [191, 81] on div "[STREET_ADDRESS][PERSON_NAME][PERSON_NAME]" at bounding box center [138, 79] width 110 height 6
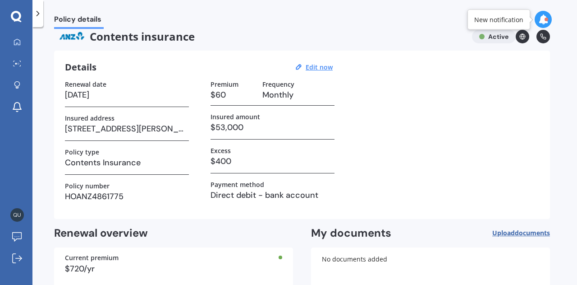
scroll to position [61, 0]
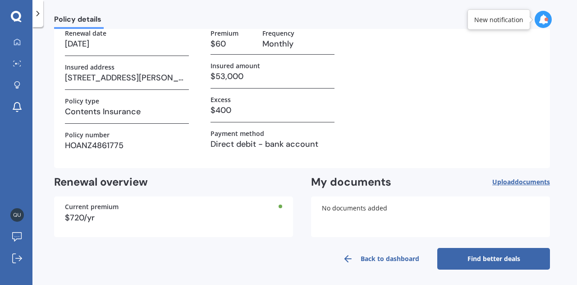
click at [500, 262] on link "Find better deals" at bounding box center [493, 259] width 113 height 22
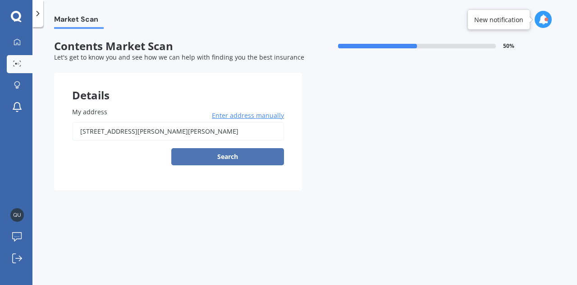
click at [215, 158] on button "Search" at bounding box center [227, 156] width 113 height 17
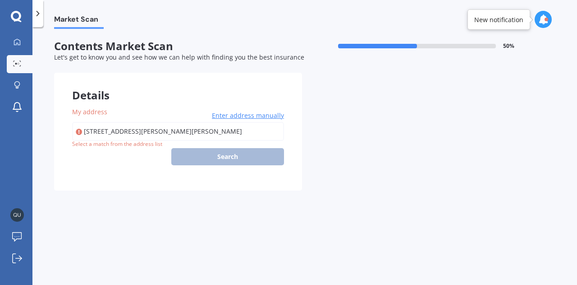
type input "[STREET_ADDRESS][PERSON_NAME][PERSON_NAME]"
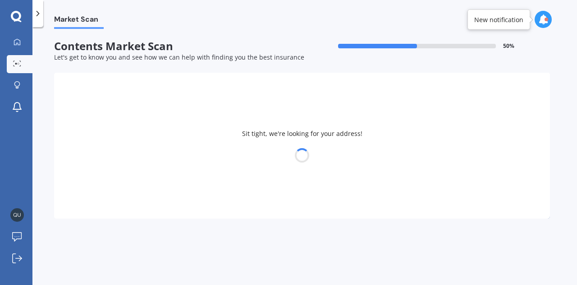
select select "09"
select select "04"
select select "1973"
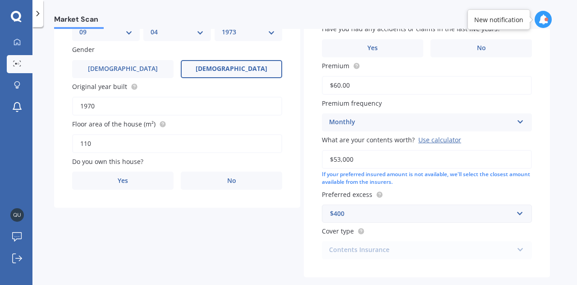
scroll to position [142, 0]
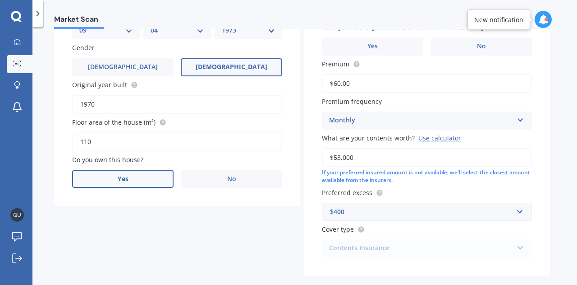
click at [144, 182] on label "Yes" at bounding box center [122, 179] width 101 height 18
click at [0, 0] on input "Yes" at bounding box center [0, 0] width 0 height 0
click at [267, 218] on div "Select occupant Owner" at bounding box center [177, 216] width 210 height 18
click at [246, 236] on div "Owner" at bounding box center [177, 233] width 209 height 16
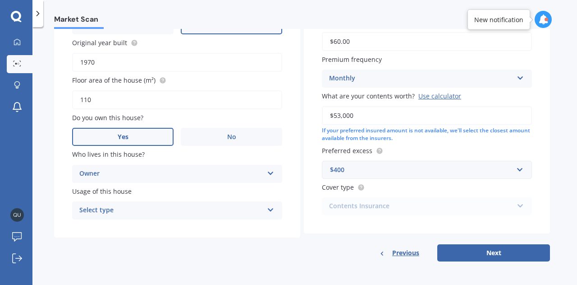
click at [268, 207] on icon at bounding box center [271, 208] width 8 height 6
click at [245, 230] on div "Permanent" at bounding box center [177, 228] width 209 height 16
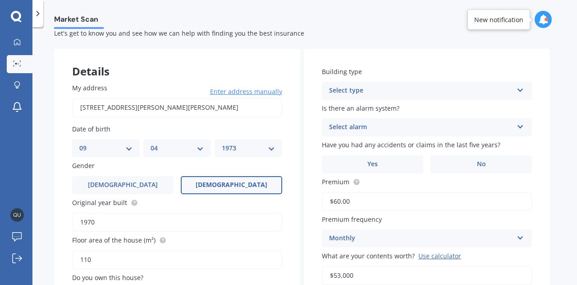
scroll to position [0, 0]
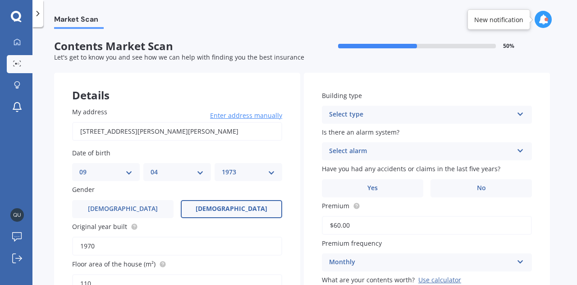
click at [520, 115] on icon at bounding box center [521, 112] width 8 height 6
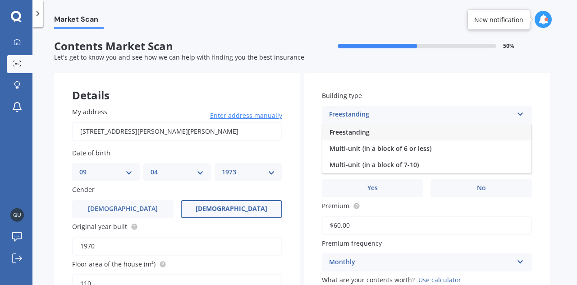
click at [490, 129] on div "Freestanding" at bounding box center [426, 132] width 209 height 16
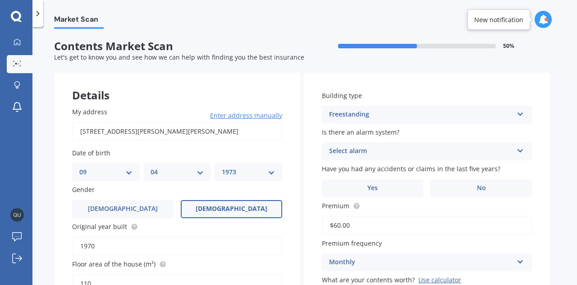
click at [518, 152] on icon at bounding box center [521, 149] width 8 height 6
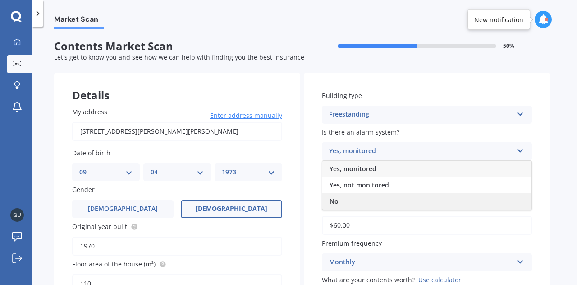
click at [489, 198] on div "No" at bounding box center [426, 201] width 209 height 16
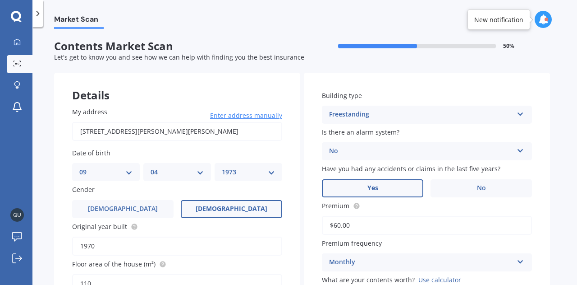
click at [386, 193] on label "Yes" at bounding box center [372, 188] width 101 height 18
click at [0, 0] on input "Yes" at bounding box center [0, 0] width 0 height 0
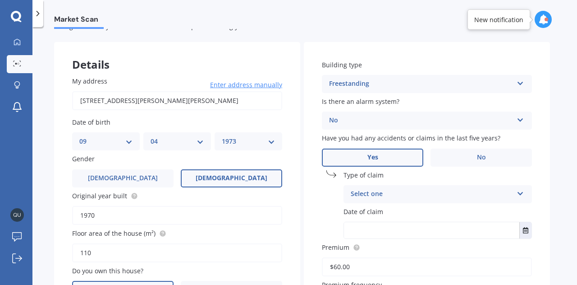
scroll to position [39, 0]
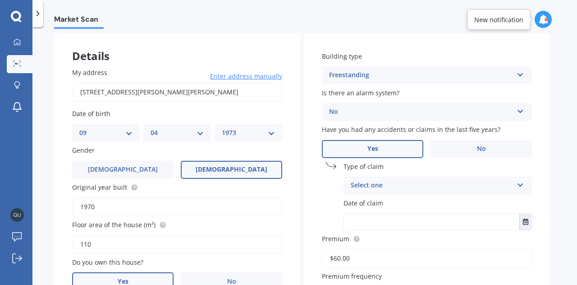
click at [518, 186] on icon at bounding box center [521, 183] width 8 height 6
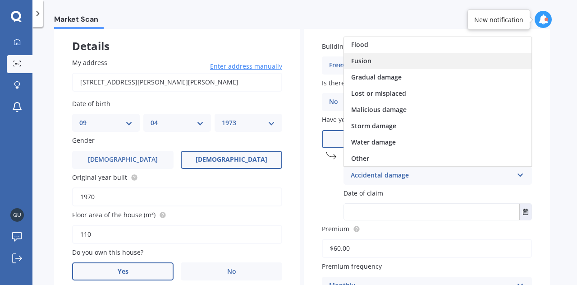
scroll to position [49, 0]
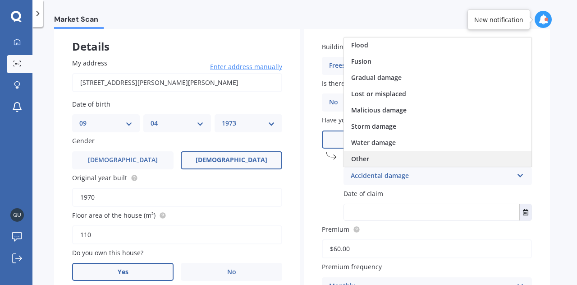
click at [436, 160] on div "Other" at bounding box center [438, 159] width 188 height 16
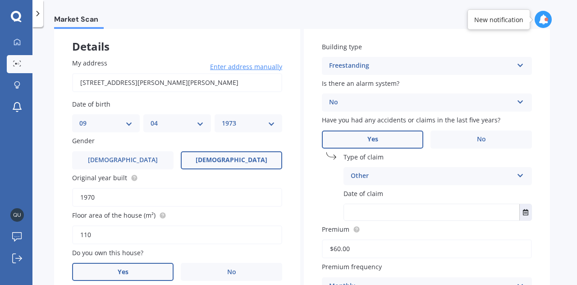
click at [440, 198] on label "Date of claim" at bounding box center [436, 192] width 185 height 9
click at [524, 216] on button "Select date" at bounding box center [525, 212] width 12 height 16
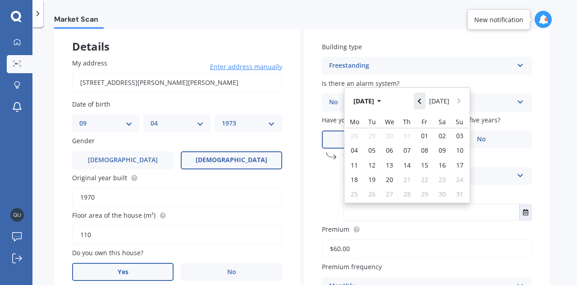
click at [421, 102] on icon "Navigate back" at bounding box center [419, 100] width 3 height 5
click at [421, 101] on icon "Navigate back" at bounding box center [420, 101] width 4 height 6
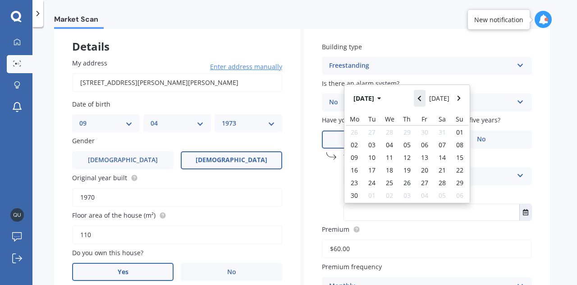
click at [421, 101] on icon "Navigate back" at bounding box center [420, 98] width 4 height 6
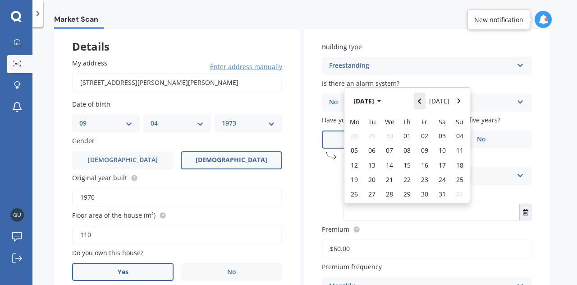
click at [421, 101] on icon "Navigate back" at bounding box center [420, 101] width 4 height 6
click at [390, 150] on span "09" at bounding box center [389, 150] width 7 height 9
type input "[DATE]"
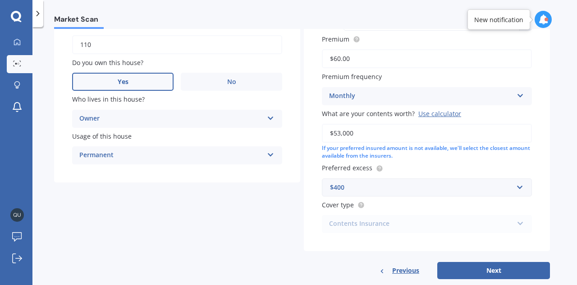
scroll to position [257, 0]
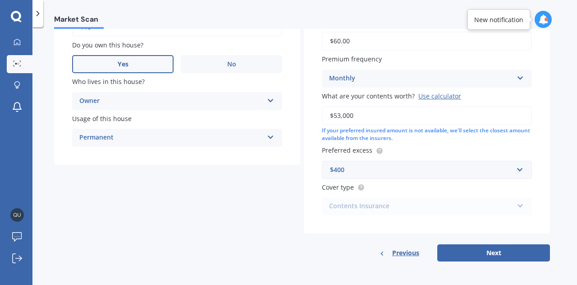
click at [515, 207] on div "Contents Insurance Contents Insurance" at bounding box center [427, 206] width 210 height 18
click at [498, 250] on button "Next" at bounding box center [493, 252] width 113 height 17
select select "09"
select select "04"
select select "1973"
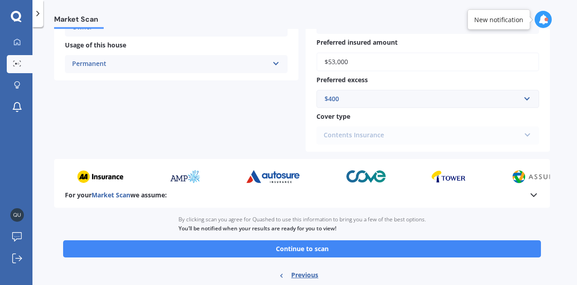
scroll to position [305, 0]
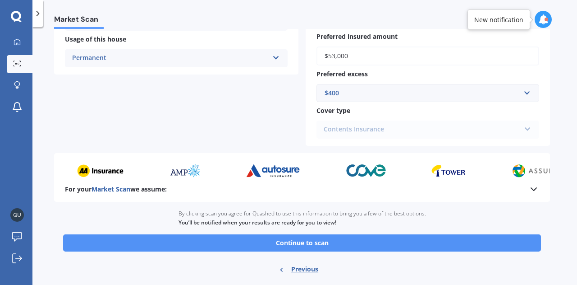
click at [490, 244] on button "Continue to scan" at bounding box center [302, 242] width 478 height 17
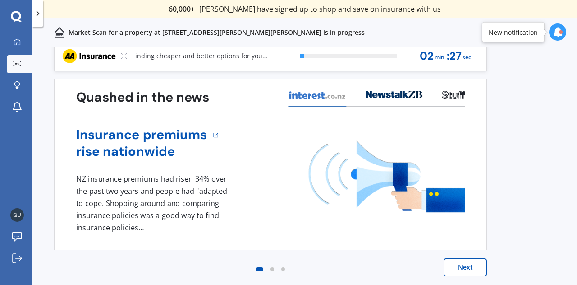
scroll to position [5, 0]
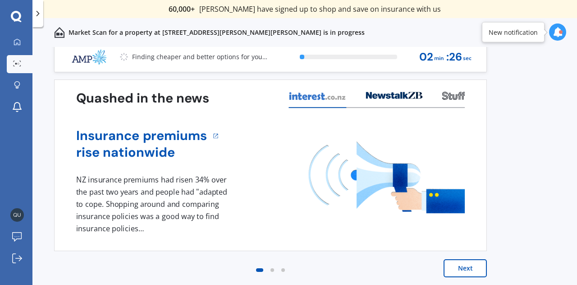
click at [470, 262] on button "Next" at bounding box center [465, 268] width 43 height 18
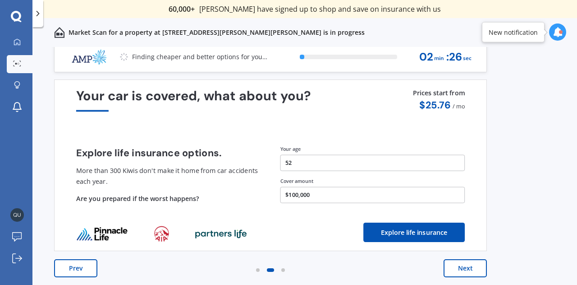
scroll to position [0, 0]
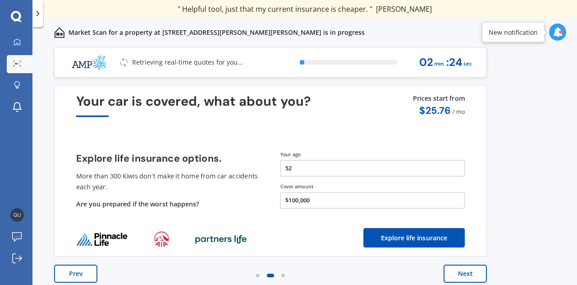
click at [471, 270] on button "Next" at bounding box center [465, 273] width 43 height 18
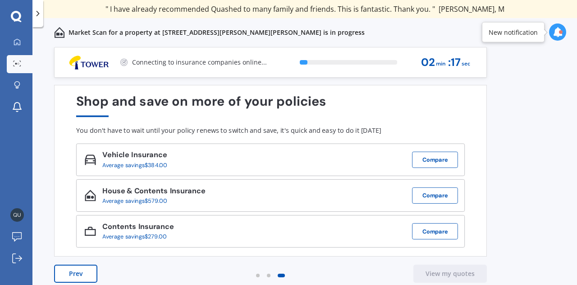
scroll to position [6, 0]
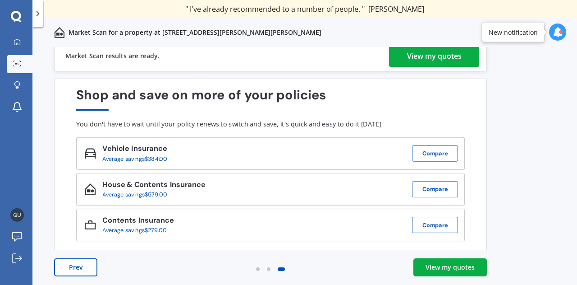
click at [443, 54] on div "View my quotes" at bounding box center [434, 56] width 55 height 22
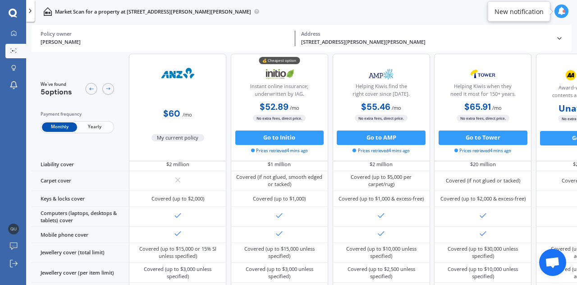
scroll to position [133, 0]
click at [558, 9] on icon at bounding box center [562, 11] width 8 height 8
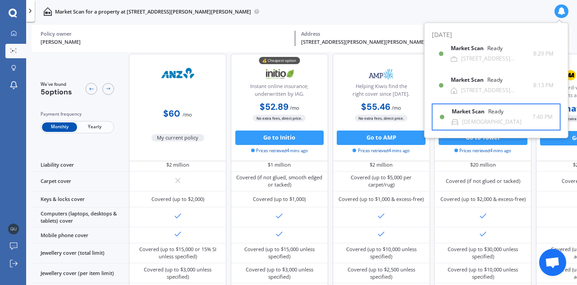
click at [479, 112] on b "Market Scan" at bounding box center [470, 111] width 37 height 6
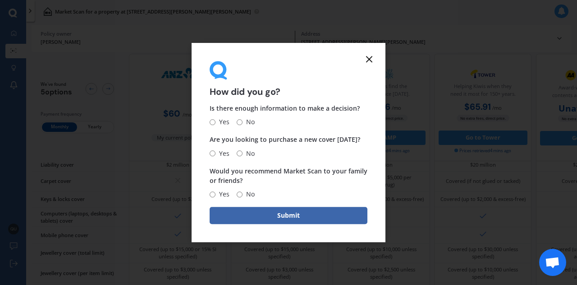
click at [370, 61] on icon at bounding box center [369, 59] width 11 height 11
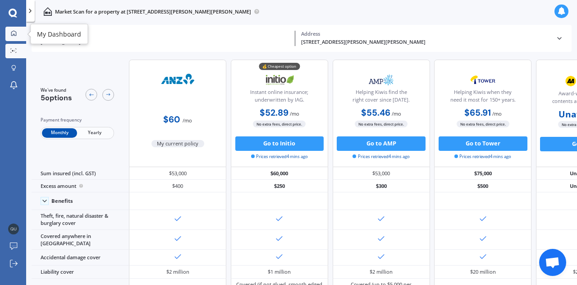
click at [14, 36] on icon at bounding box center [14, 33] width 6 height 6
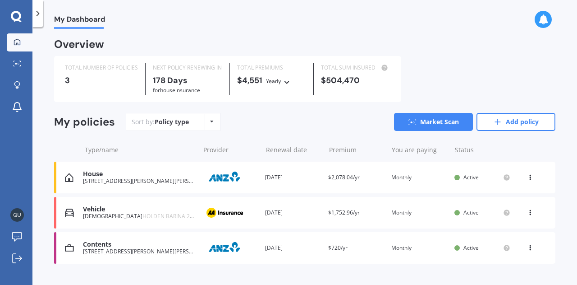
scroll to position [17, 0]
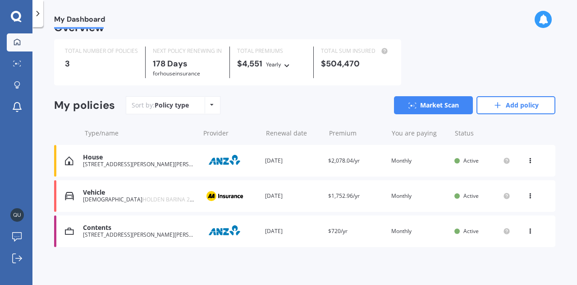
click at [95, 194] on div "Vehicle" at bounding box center [139, 192] width 112 height 8
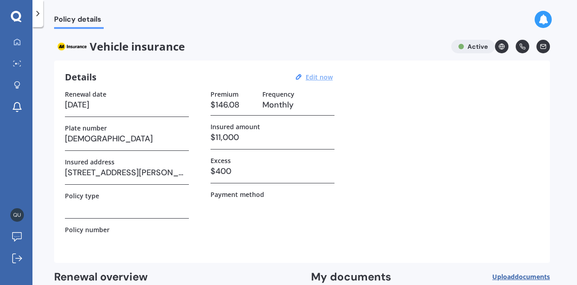
click at [326, 78] on u "Edit now" at bounding box center [319, 77] width 27 height 9
select select "17"
select select "06"
select select "2026"
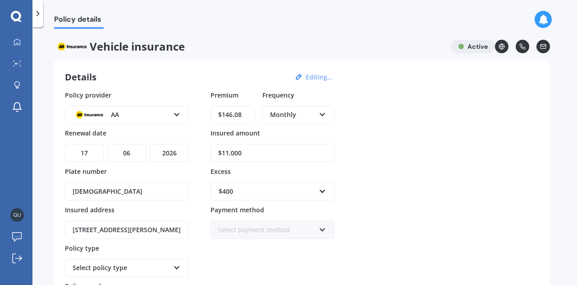
click at [244, 115] on input "$146.08" at bounding box center [233, 115] width 45 height 18
type input "$1.00"
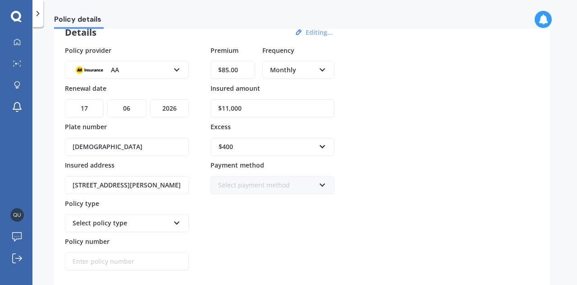
scroll to position [45, 0]
type input "$85.00"
click at [322, 182] on icon at bounding box center [323, 182] width 8 height 6
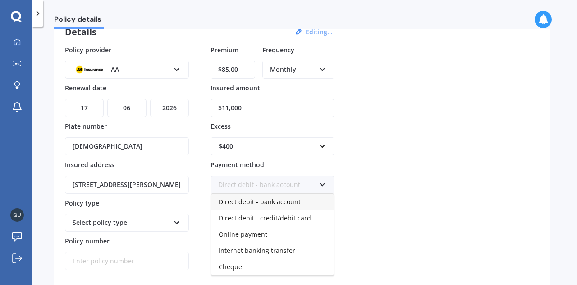
click at [300, 202] on div "Direct debit - bank account" at bounding box center [272, 201] width 122 height 16
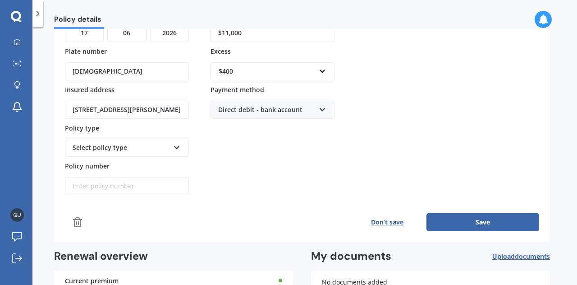
scroll to position [120, 0]
click at [134, 182] on input "Policy number" at bounding box center [127, 185] width 124 height 18
click at [72, 182] on input "4861775" at bounding box center [127, 185] width 124 height 18
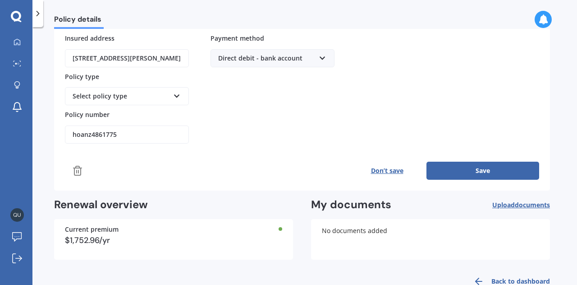
scroll to position [180, 0]
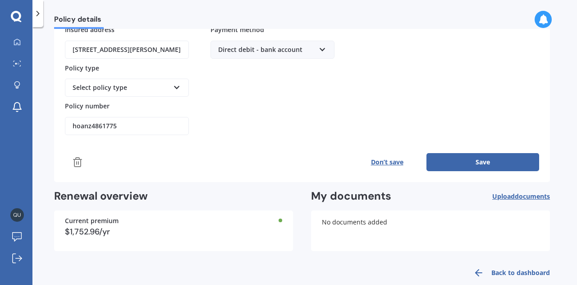
type input "hoanz4861775"
click at [465, 156] on button "Save" at bounding box center [483, 162] width 113 height 18
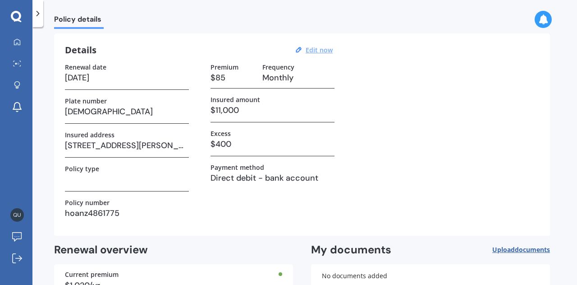
scroll to position [0, 0]
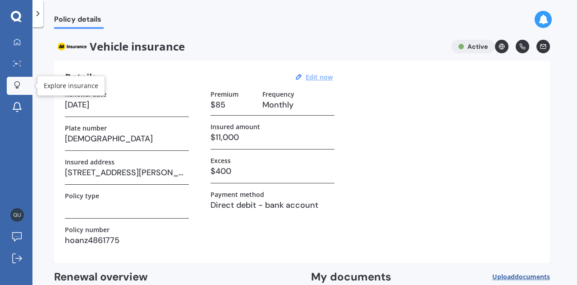
click at [16, 84] on icon at bounding box center [17, 85] width 6 height 8
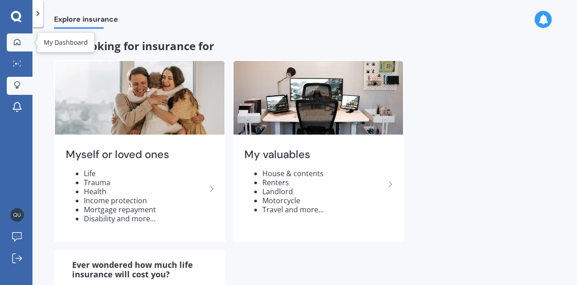
click at [23, 43] on div at bounding box center [17, 42] width 14 height 8
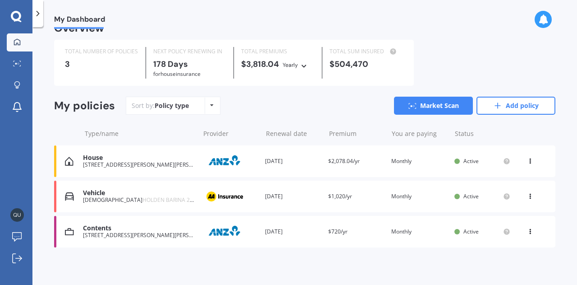
scroll to position [17, 0]
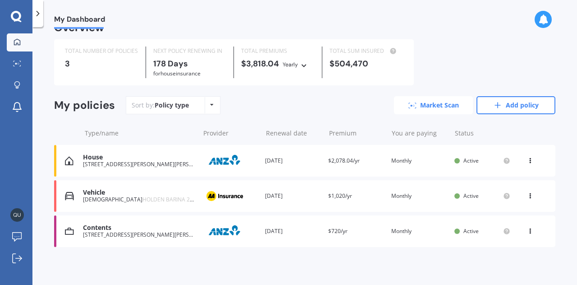
click at [440, 106] on link "Market Scan" at bounding box center [433, 105] width 79 height 18
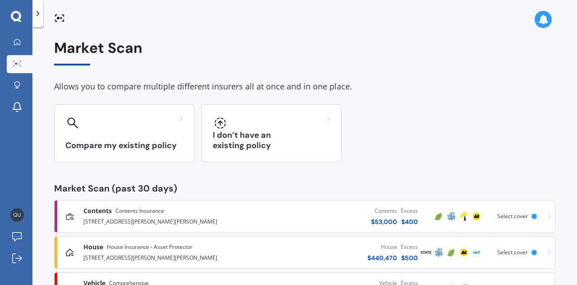
scroll to position [40, 0]
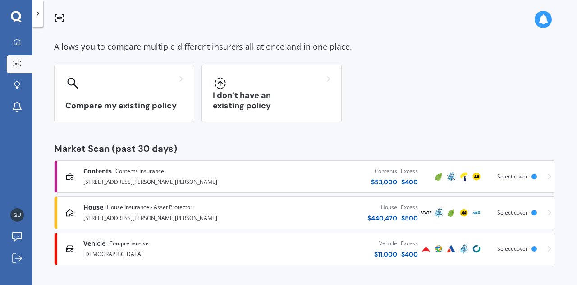
click at [104, 244] on span "Vehicle" at bounding box center [94, 243] width 22 height 9
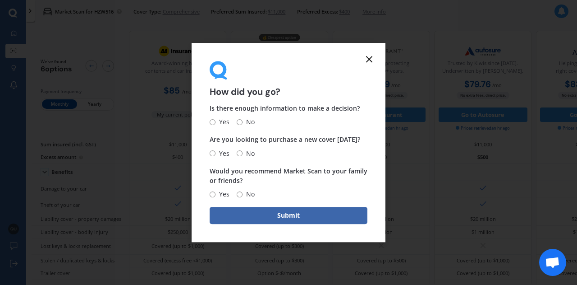
click at [371, 59] on icon at bounding box center [369, 59] width 11 height 11
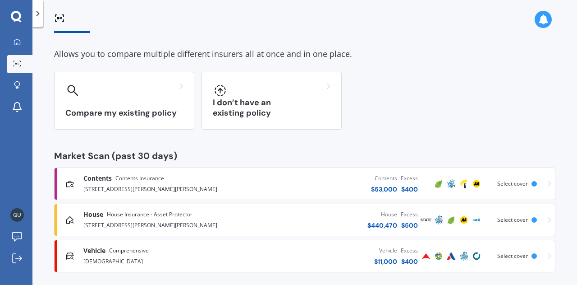
scroll to position [40, 0]
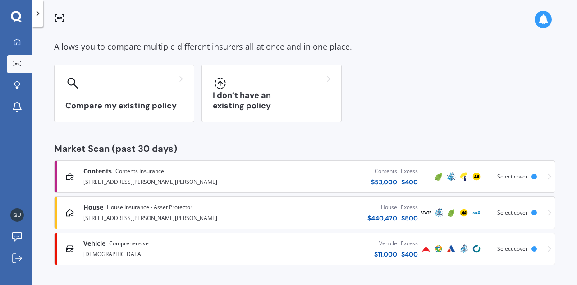
click at [142, 213] on div "[STREET_ADDRESS][PERSON_NAME][PERSON_NAME]" at bounding box center [162, 216] width 159 height 11
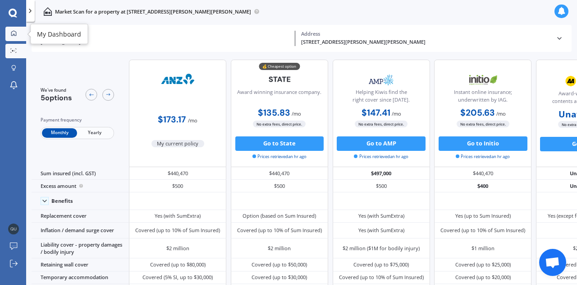
click at [15, 34] on icon at bounding box center [14, 33] width 6 height 6
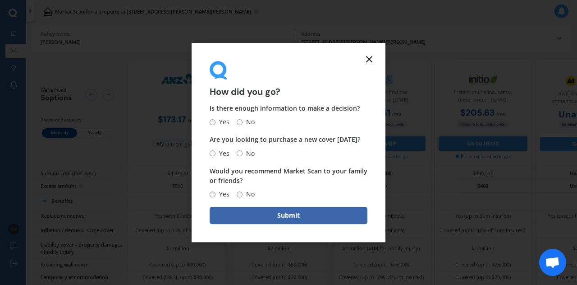
click at [371, 58] on icon at bounding box center [369, 59] width 11 height 11
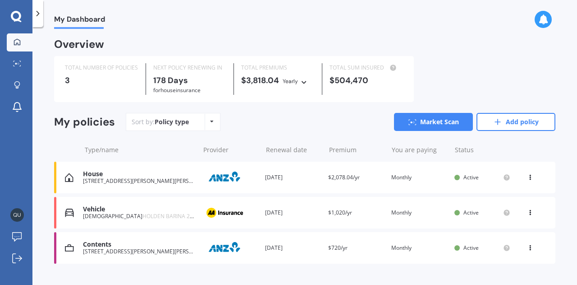
scroll to position [17, 0]
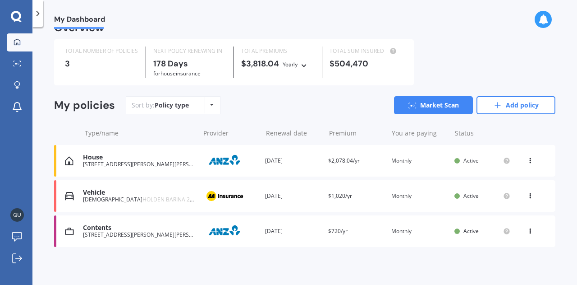
click at [143, 157] on div "House" at bounding box center [139, 157] width 112 height 8
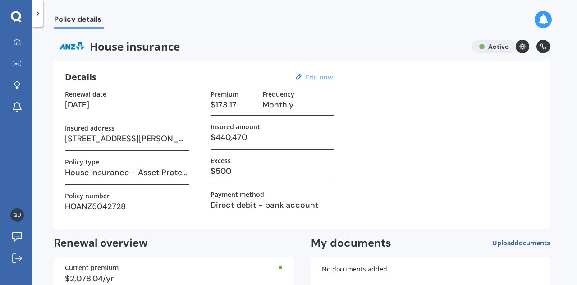
click at [312, 78] on u "Edit now" at bounding box center [319, 77] width 27 height 9
select select "15"
select select "02"
select select "2026"
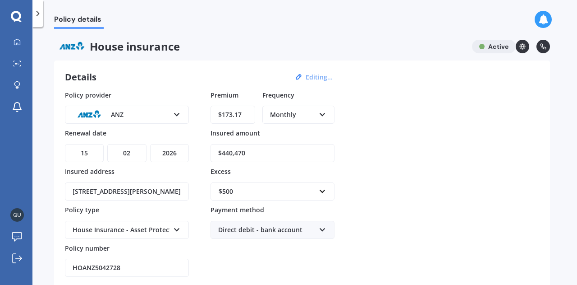
click at [232, 153] on input "$440,470" at bounding box center [273, 153] width 124 height 18
type input "$500,000"
click at [322, 189] on input "text" at bounding box center [269, 191] width 116 height 17
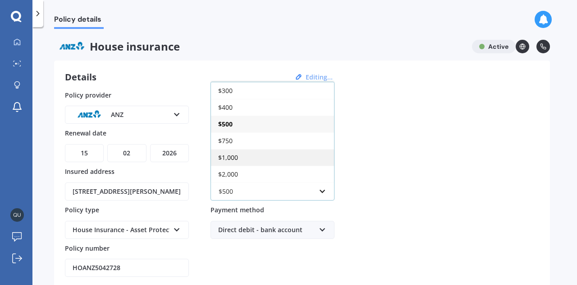
click at [287, 152] on div "$1,000" at bounding box center [272, 157] width 123 height 17
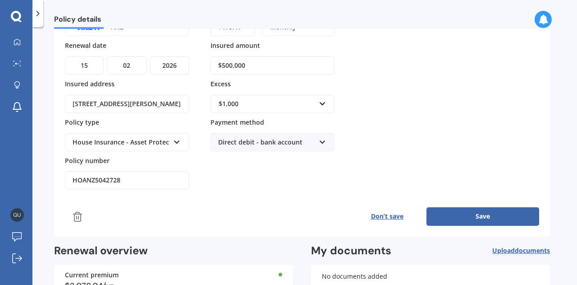
scroll to position [90, 0]
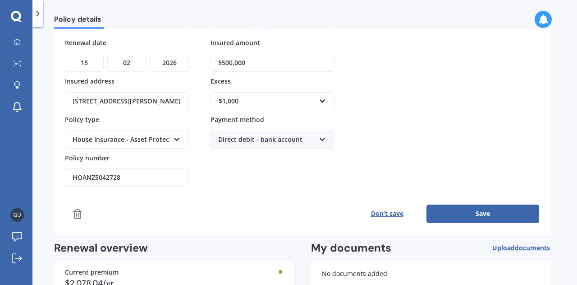
click at [474, 207] on button "Save" at bounding box center [483, 213] width 113 height 18
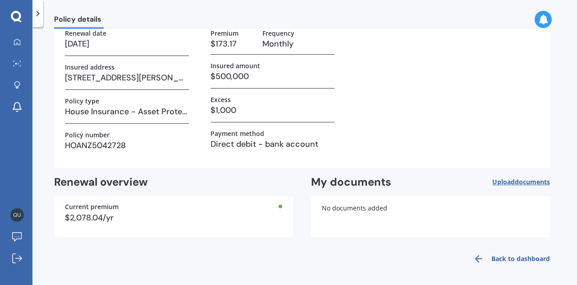
scroll to position [0, 0]
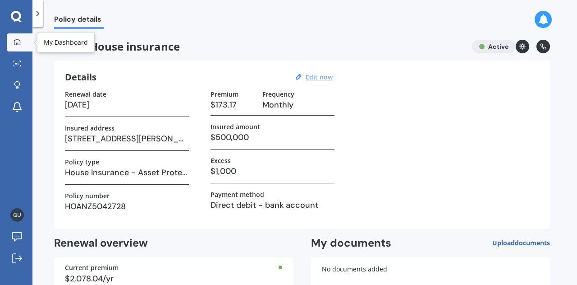
click at [15, 38] on icon at bounding box center [17, 41] width 7 height 7
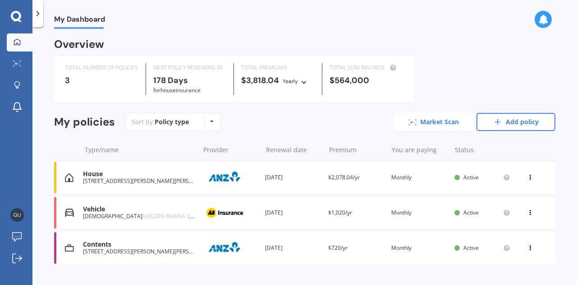
click at [416, 124] on link "Market Scan" at bounding box center [433, 122] width 79 height 18
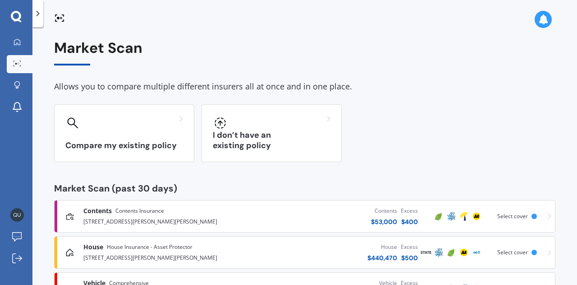
scroll to position [40, 0]
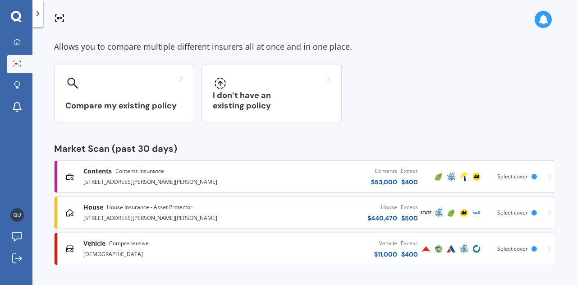
click at [263, 213] on div "House $ 440,470 Excess $ 500" at bounding box center [331, 212] width 177 height 27
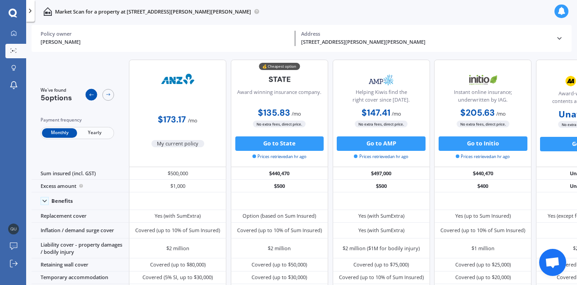
click at [92, 92] on div at bounding box center [92, 95] width 12 height 12
click at [106, 92] on icon at bounding box center [109, 95] width 6 height 6
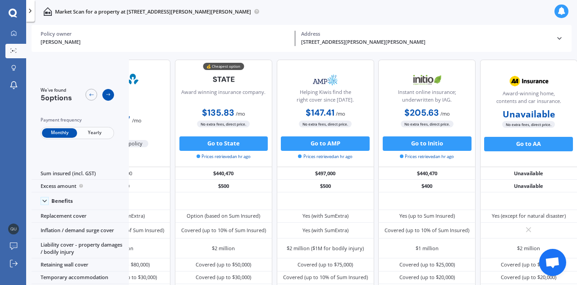
click at [106, 92] on icon at bounding box center [109, 95] width 6 height 6
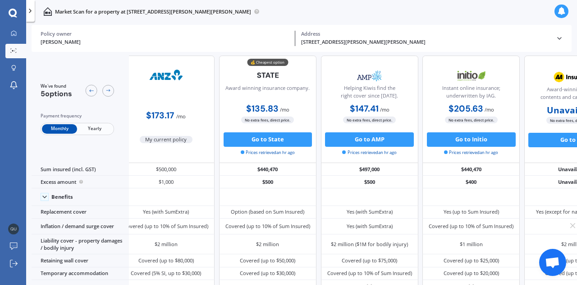
scroll to position [6, 0]
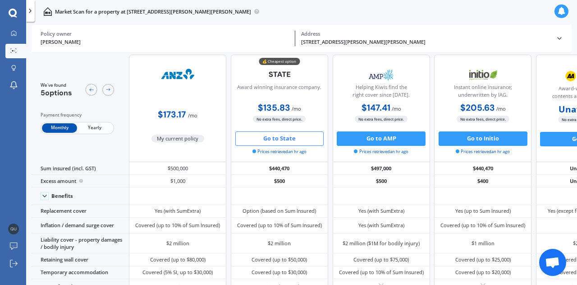
click at [267, 135] on button "Go to State" at bounding box center [279, 138] width 89 height 14
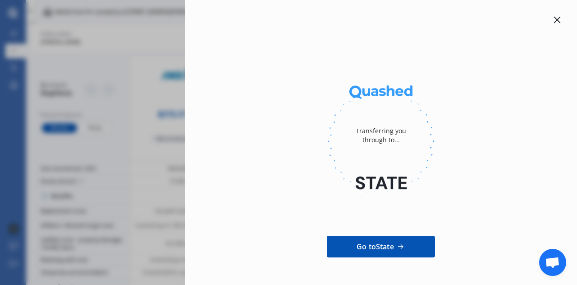
click at [554, 22] on icon at bounding box center [557, 19] width 7 height 7
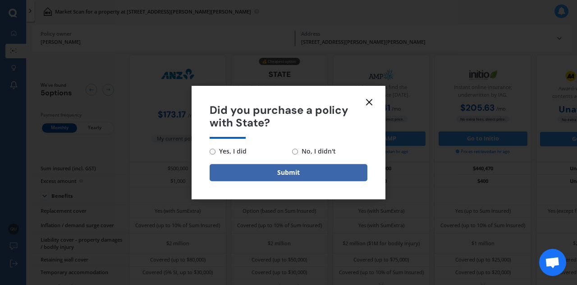
click at [370, 100] on icon at bounding box center [369, 101] width 11 height 11
